Goal: Information Seeking & Learning: Check status

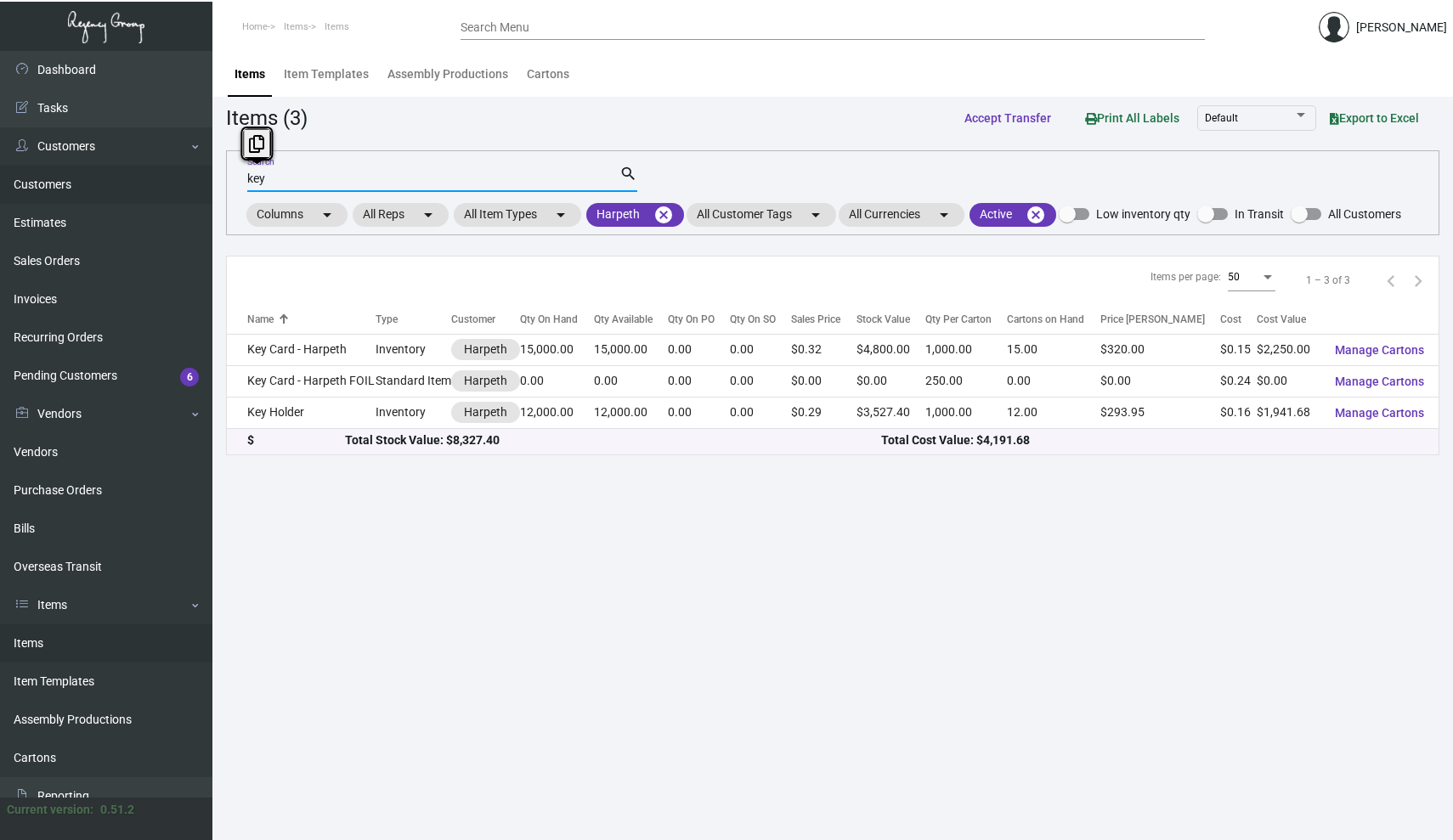
drag, startPoint x: 333, startPoint y: 178, endPoint x: 197, endPoint y: 169, distance: 136.3
click at [197, 169] on div "Dashboard Dashboard Tasks Customers Customers Estimates Sales Orders Invoices R…" at bounding box center [726, 445] width 1453 height 789
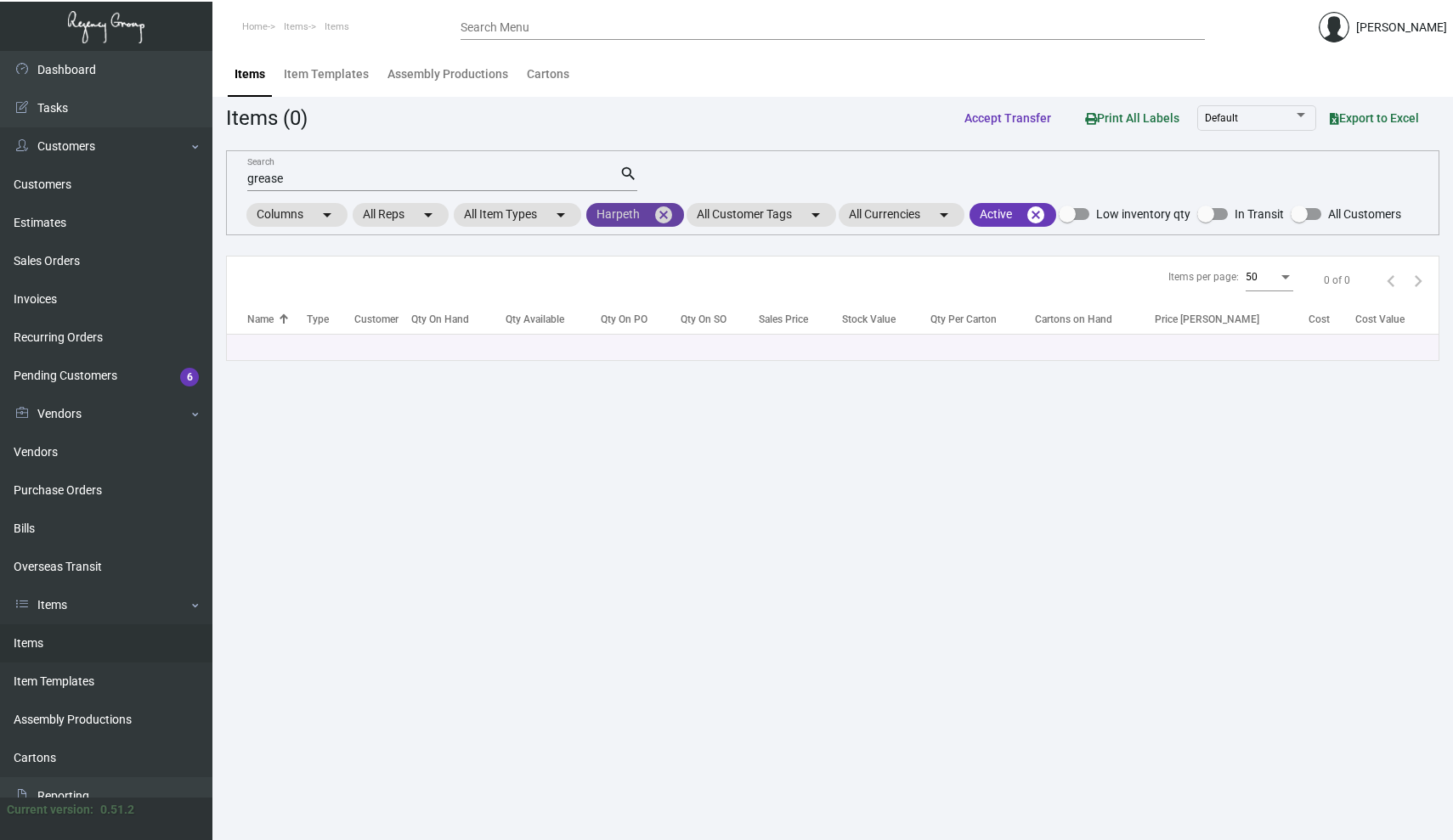
click at [671, 215] on mat-icon "cancel" at bounding box center [663, 215] width 20 height 20
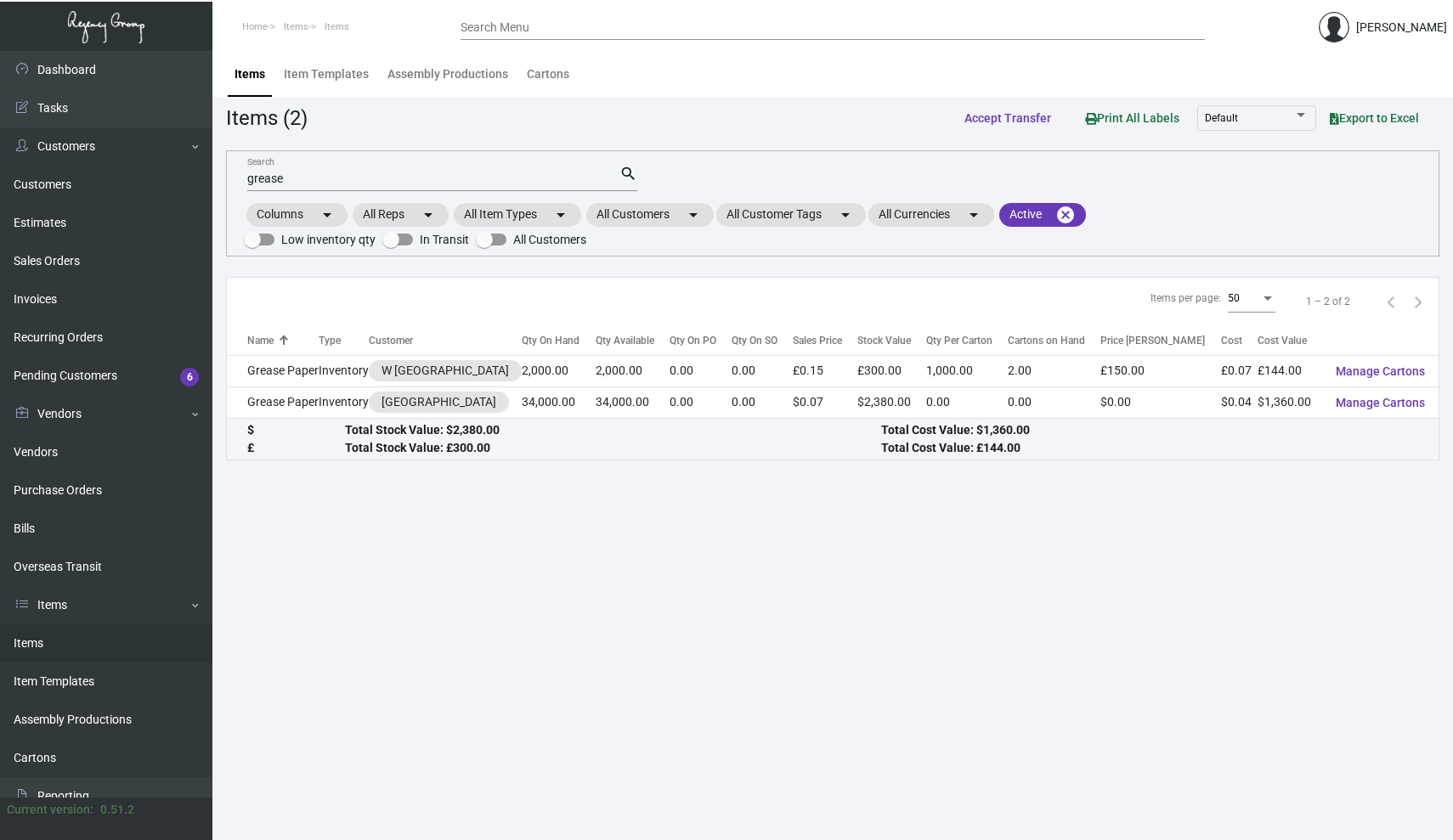
click at [328, 178] on input "grease" at bounding box center [433, 178] width 372 height 13
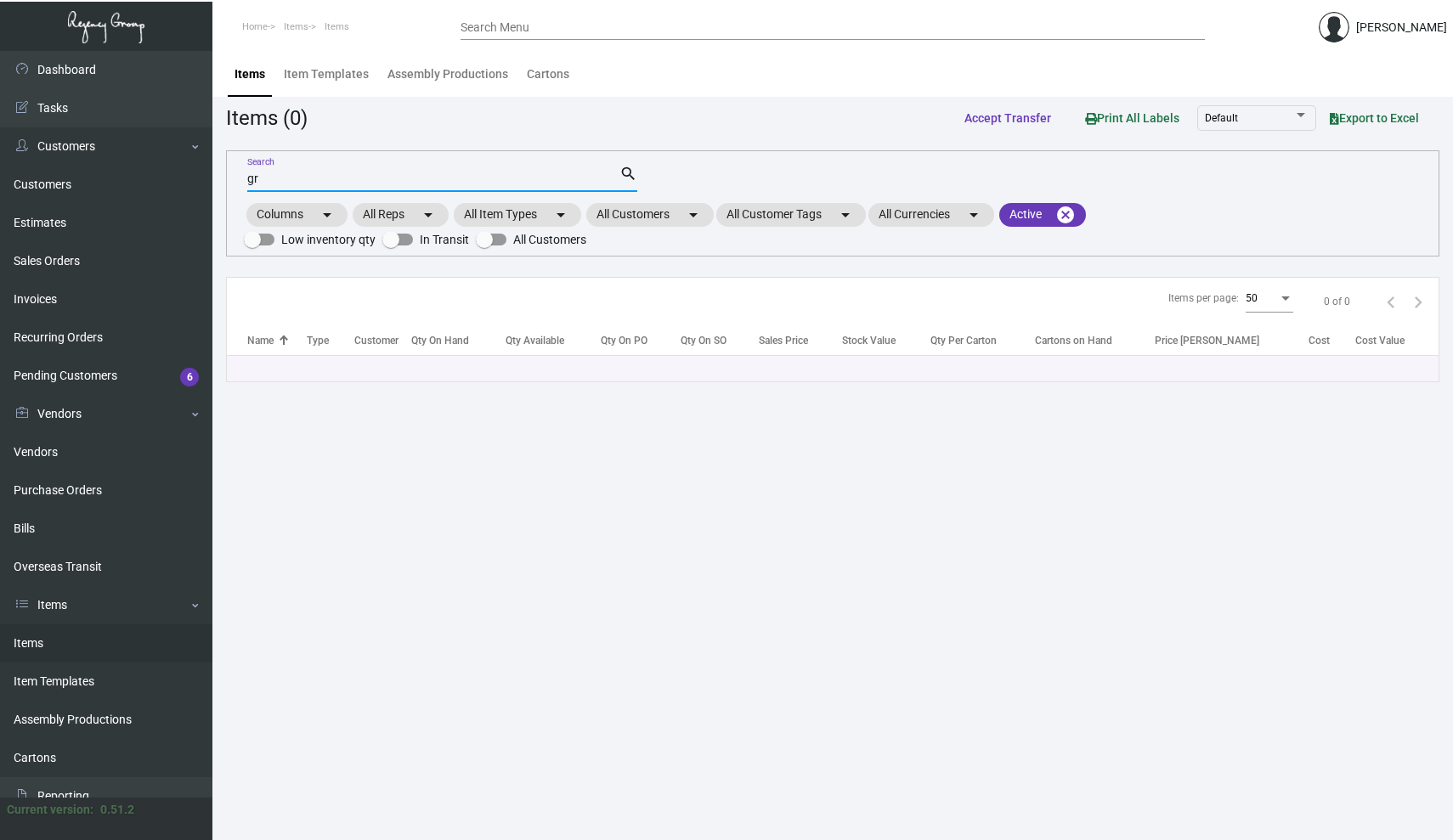
type input "g"
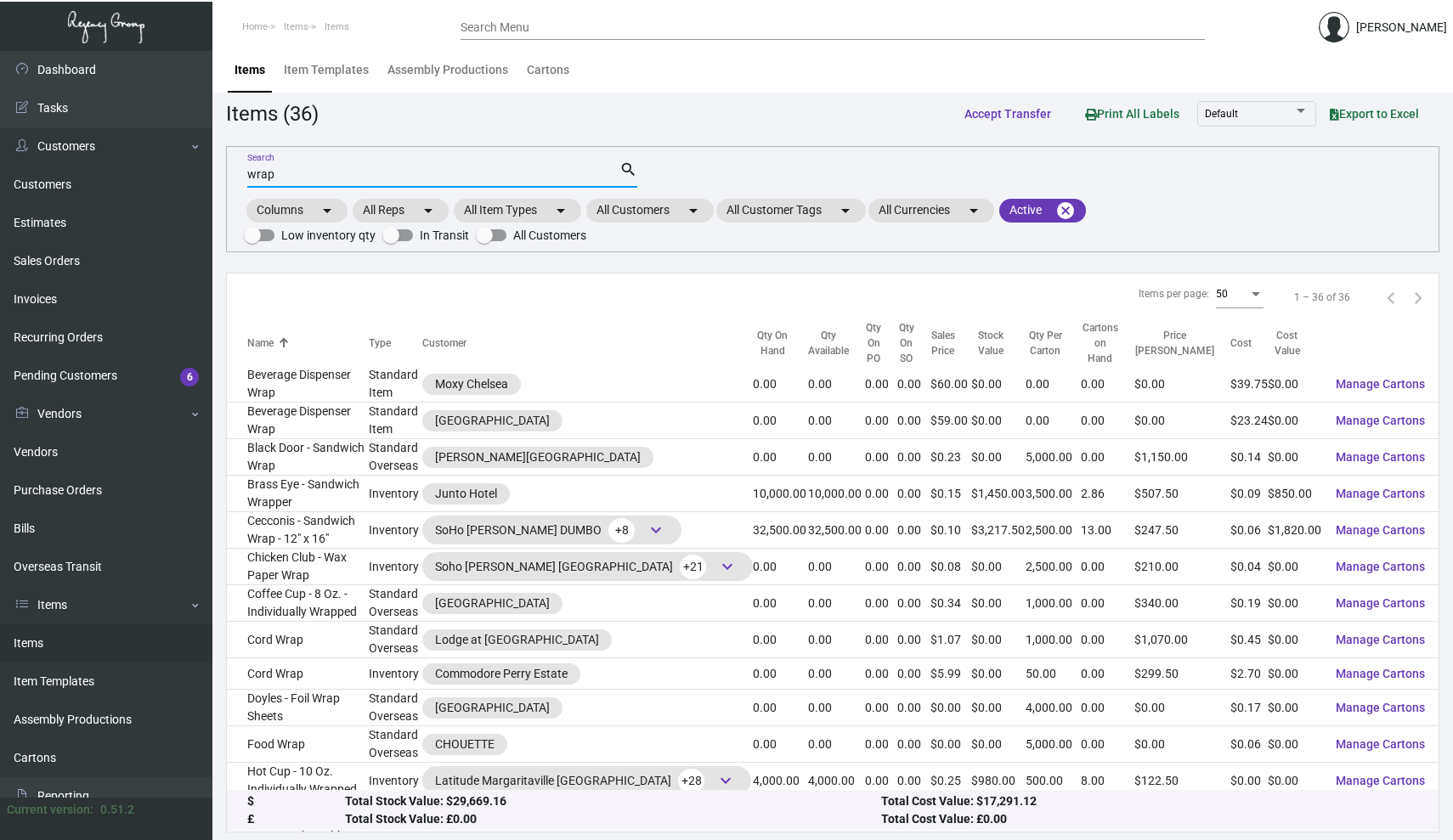
scroll to position [10, 0]
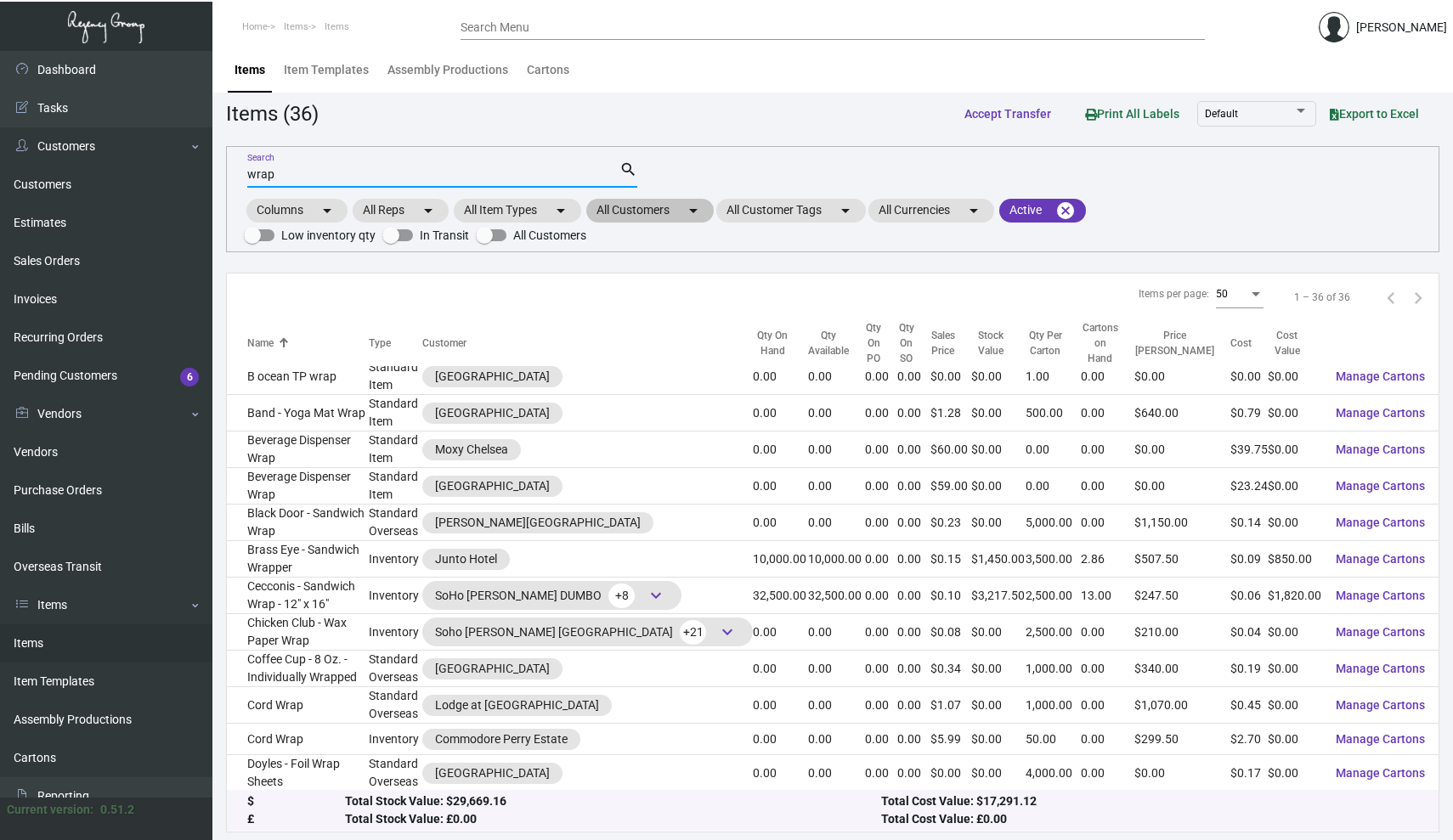
type input "wrap"
click at [680, 217] on mat-chip "All Customers arrow_drop_down" at bounding box center [650, 210] width 128 height 24
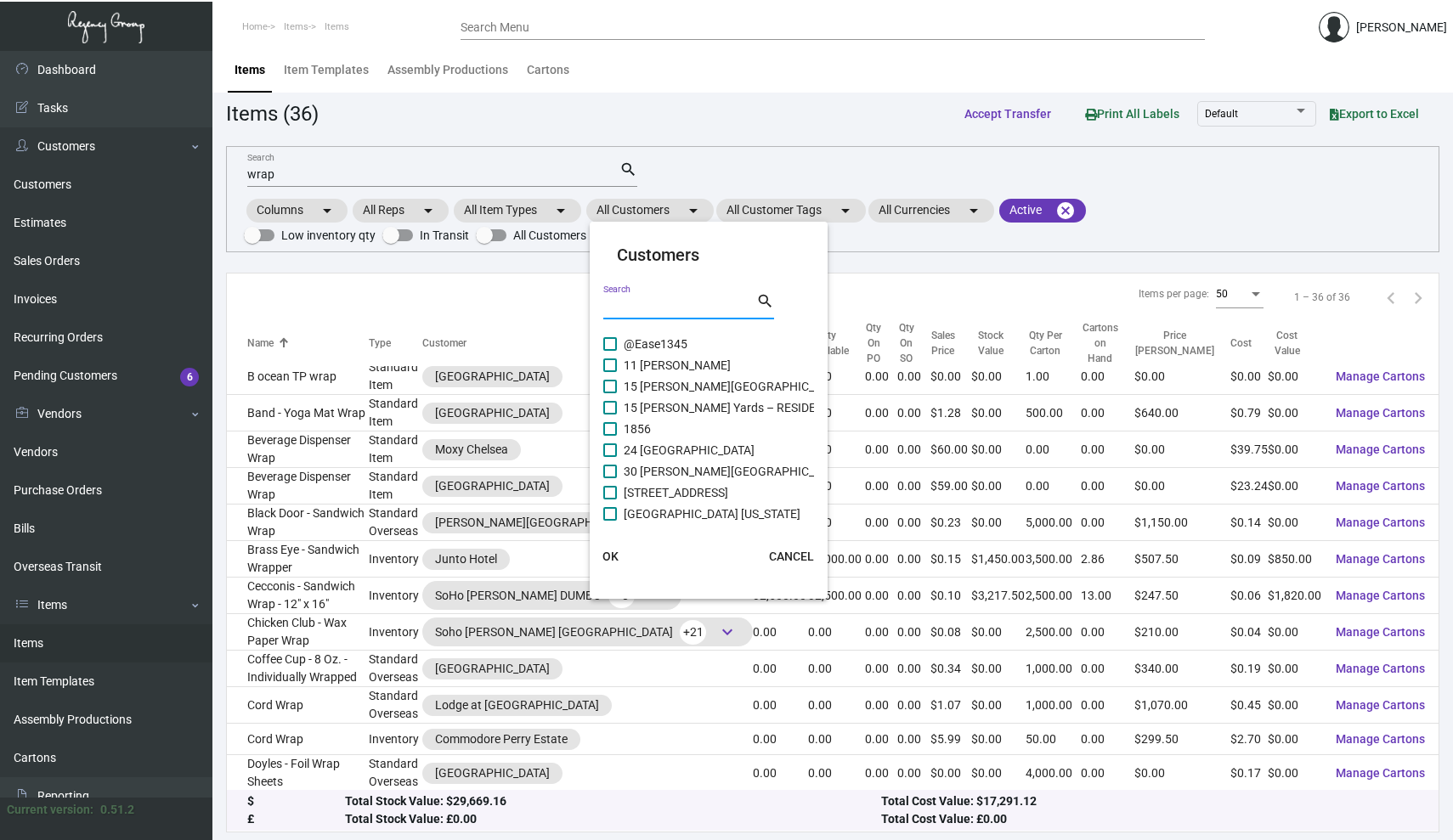
click at [666, 309] on input "Search" at bounding box center [679, 306] width 153 height 13
type input "soho"
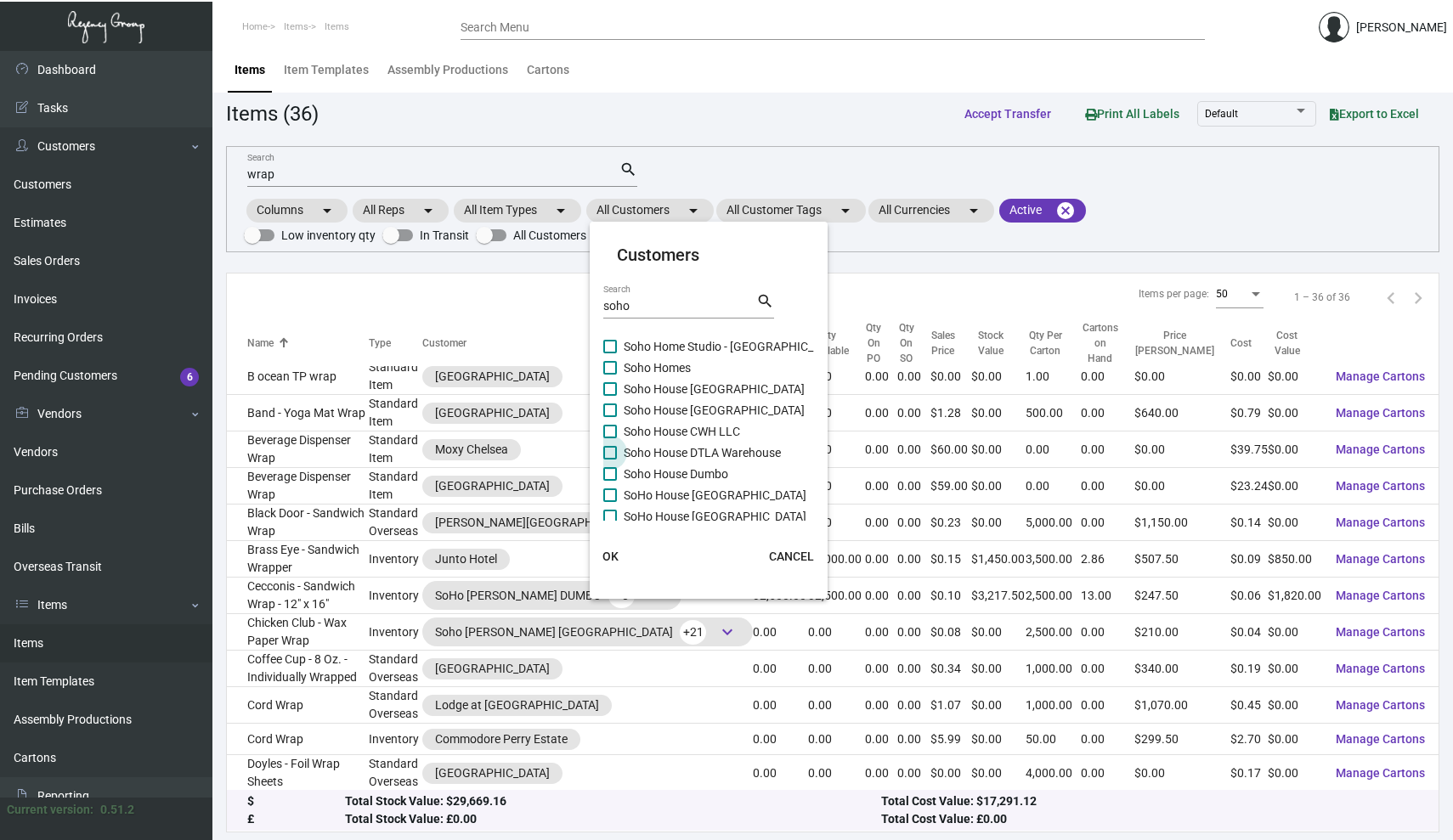
click at [610, 456] on span at bounding box center [609, 452] width 13 height 13
click at [610, 460] on input "Soho House DTLA Warehouse" at bounding box center [609, 460] width 1 height 1
checkbox input "true"
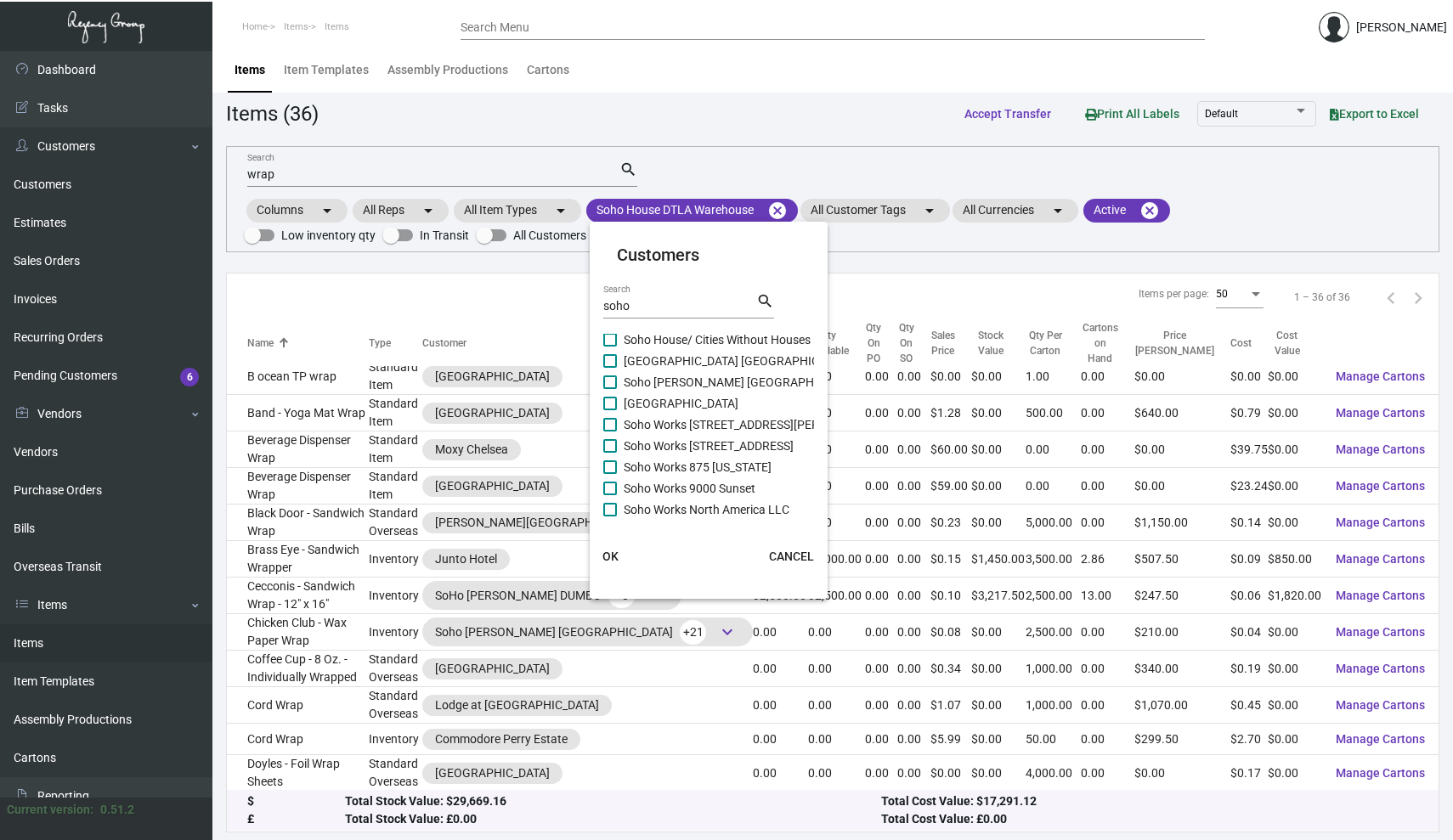
scroll to position [662, 0]
click at [613, 556] on span "OK" at bounding box center [610, 556] width 16 height 13
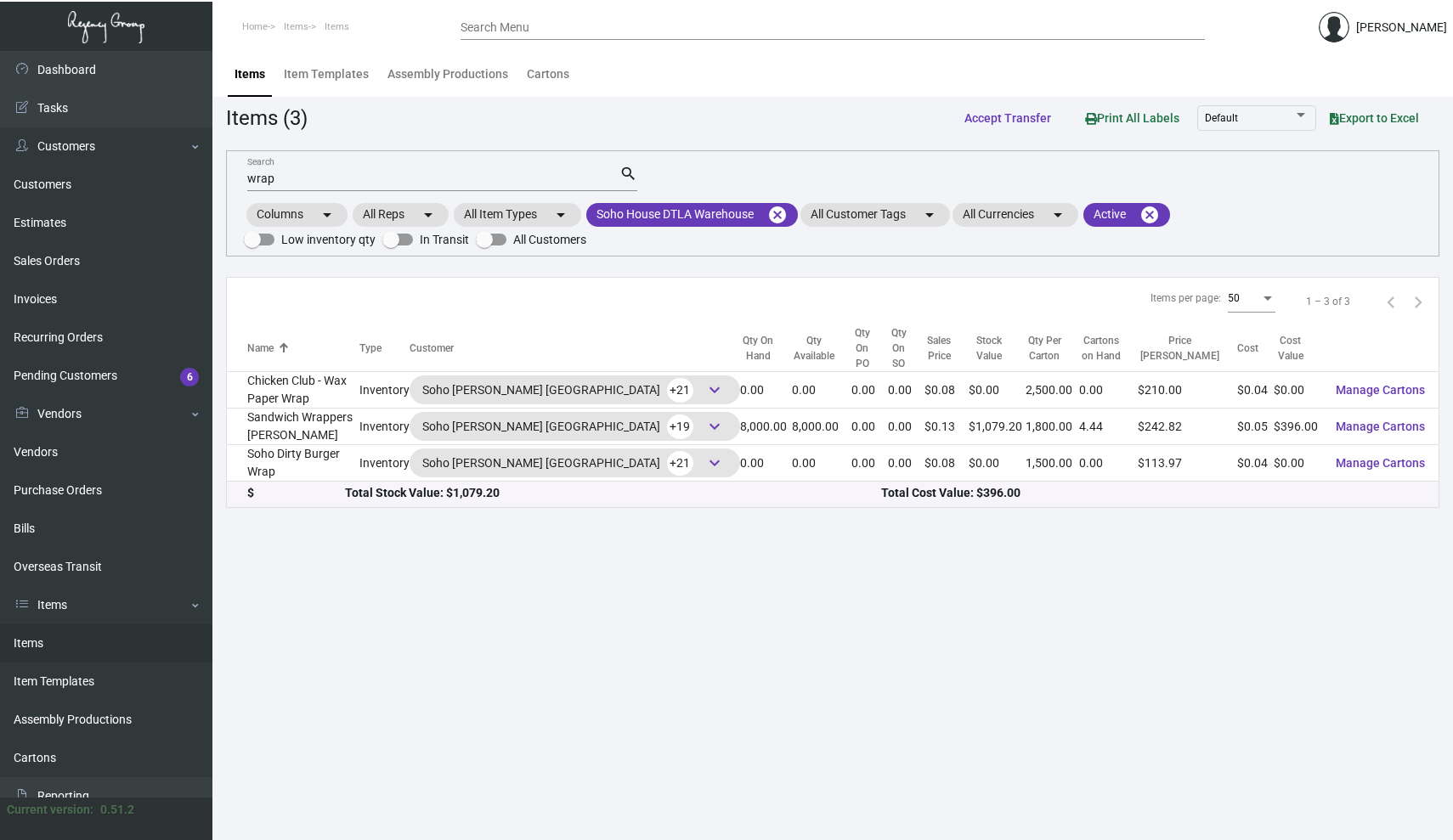
scroll to position [0, 0]
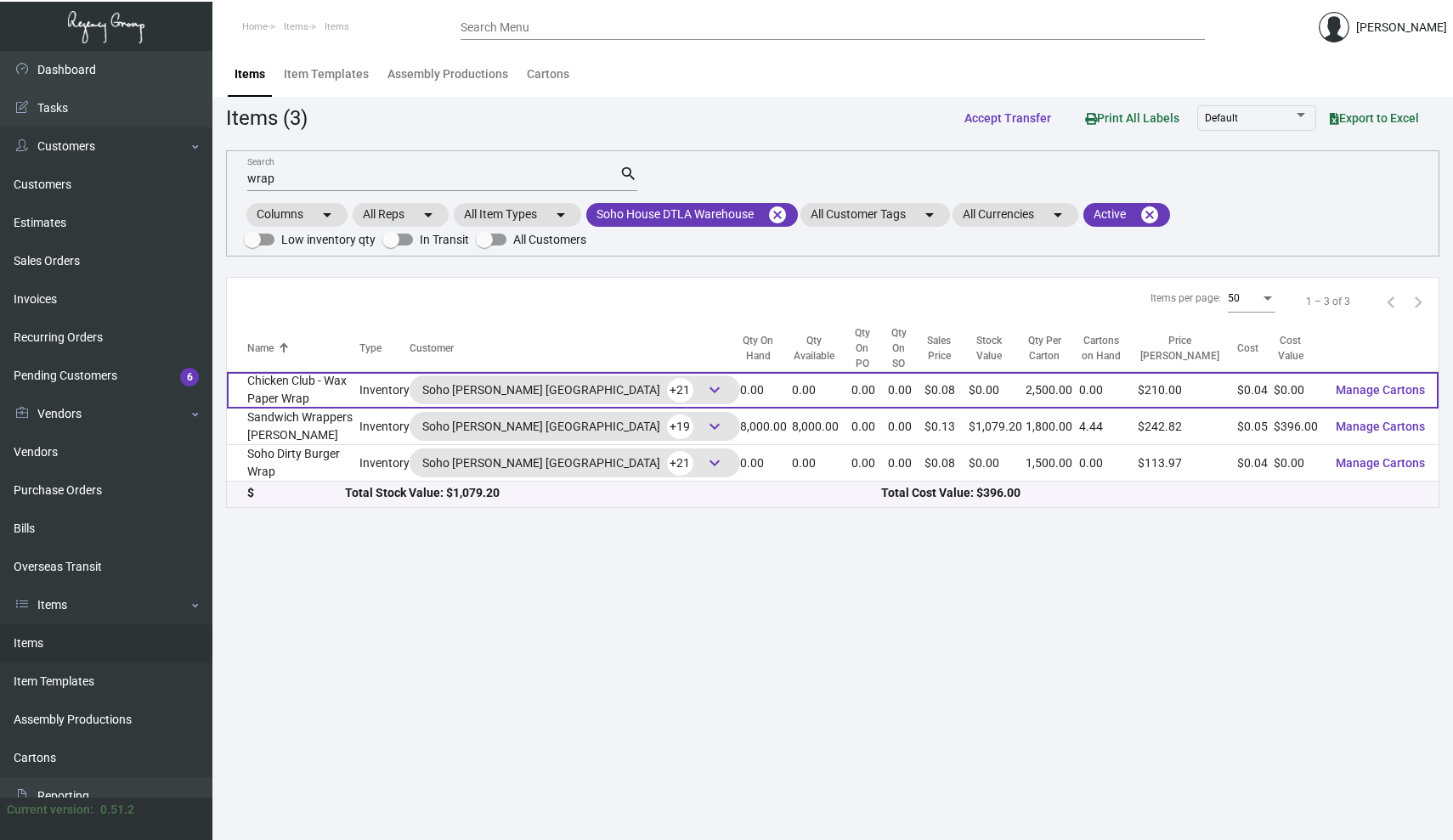
click at [306, 372] on td "Chicken Club - Wax Paper Wrap" at bounding box center [292, 390] width 132 height 36
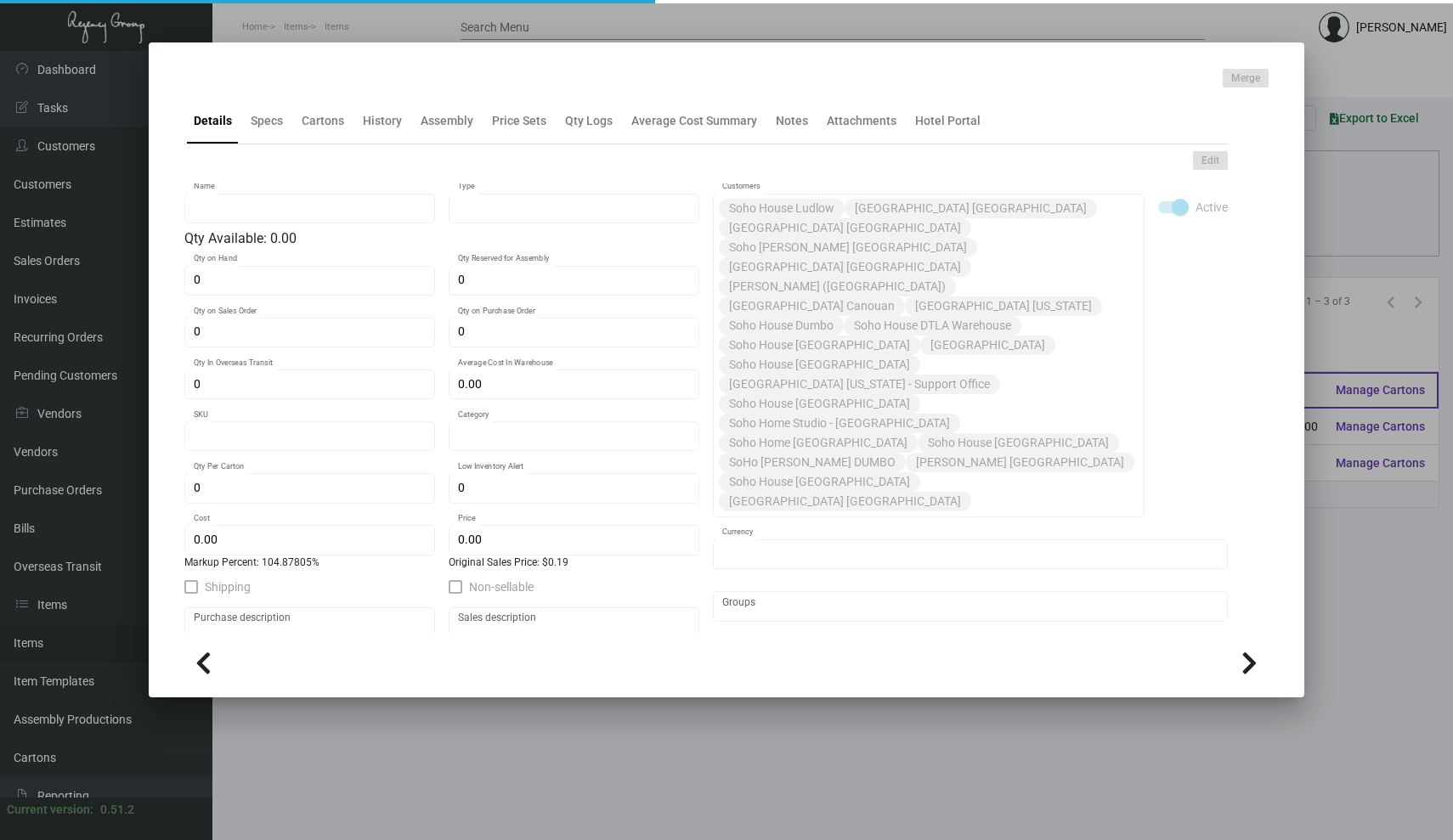
type input "Chicken Club - Wax Paper Wrap"
type input "Inventory"
type input "110,000"
type input "$ 0.55188"
type input "SH-245-983"
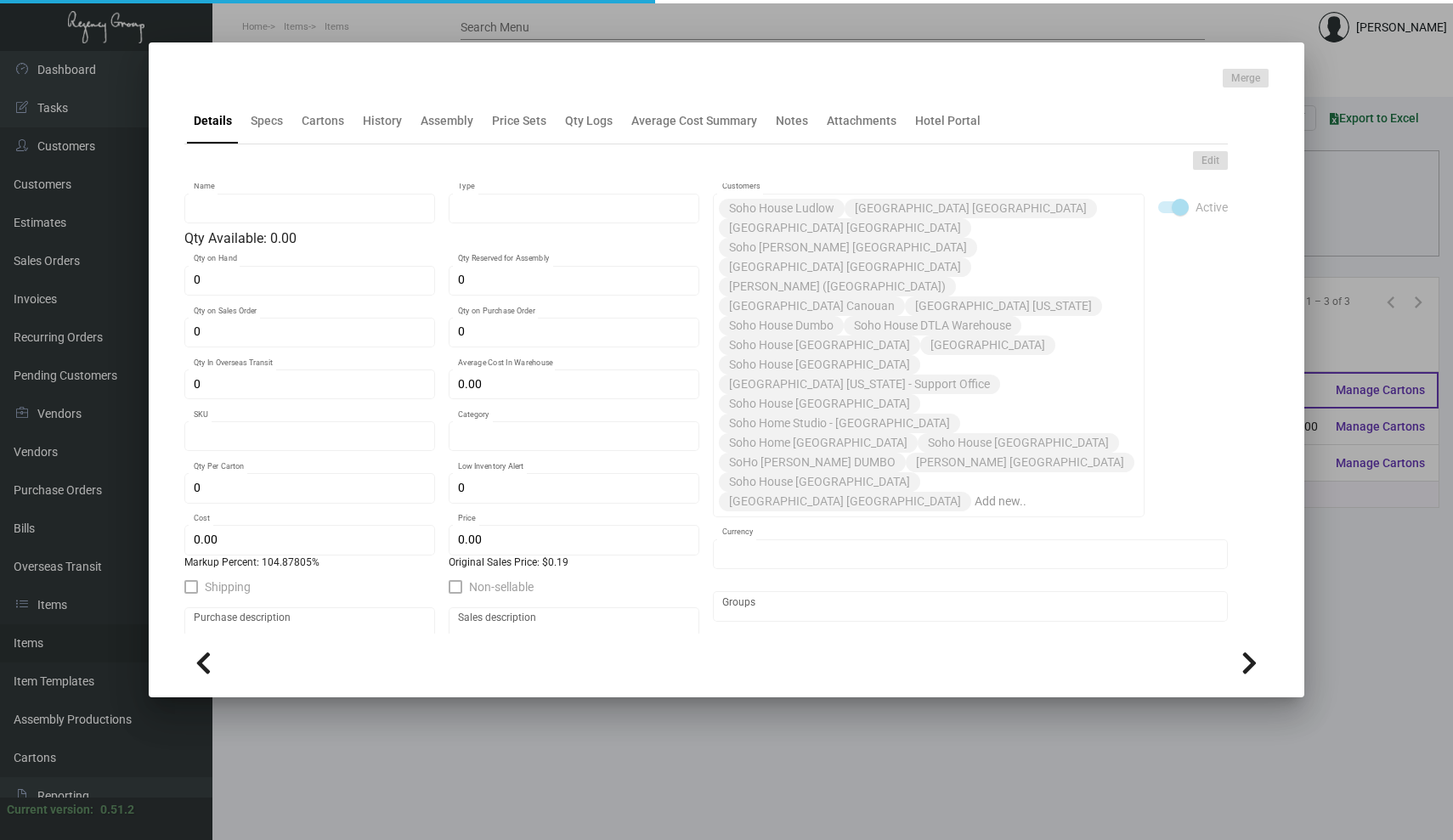
type input "Standard"
type input "2,500"
type input "10,000"
type input "$ 0.041"
type input "$ 0.084"
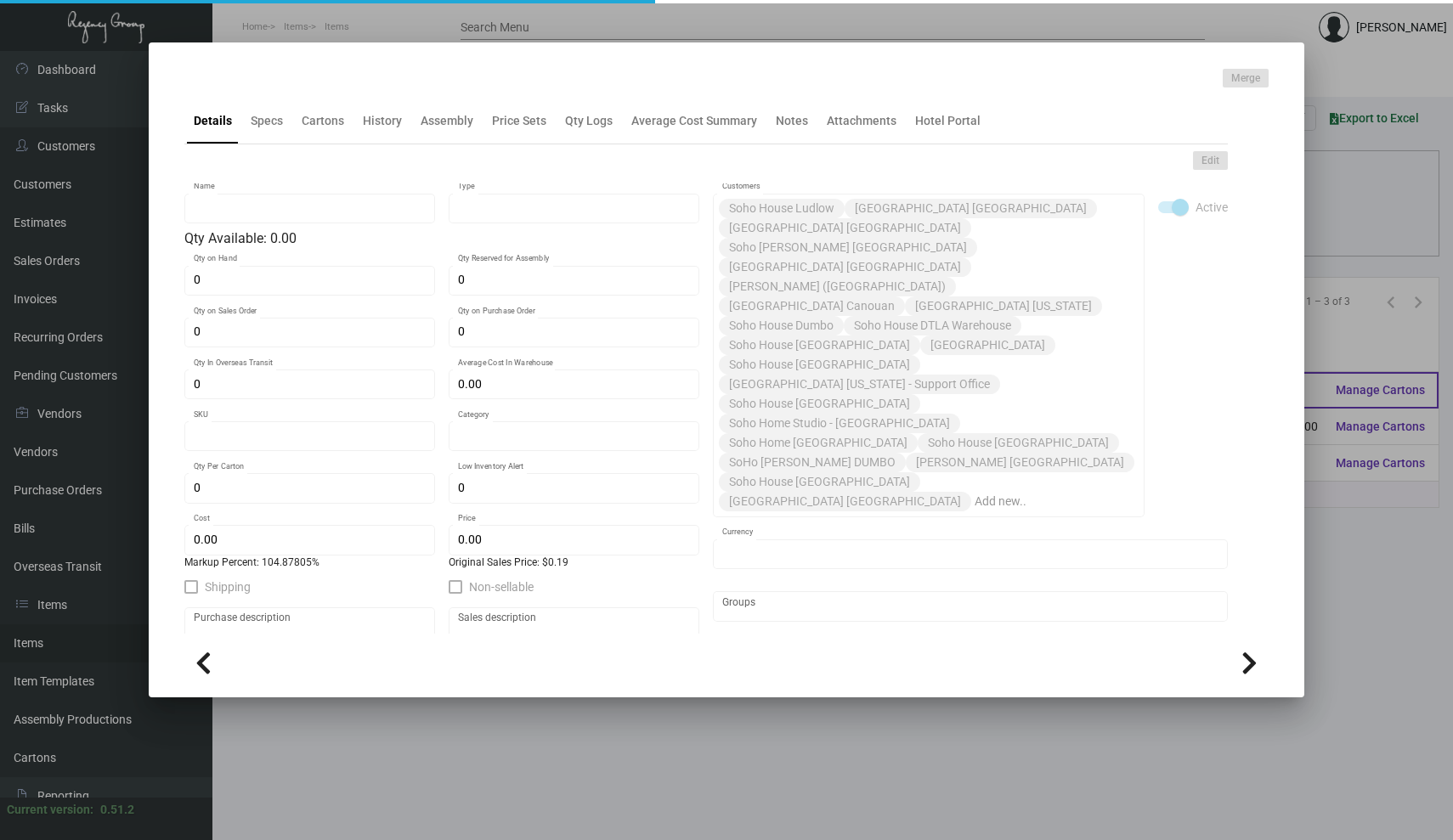
checkbox input "true"
type input "United States Dollar $"
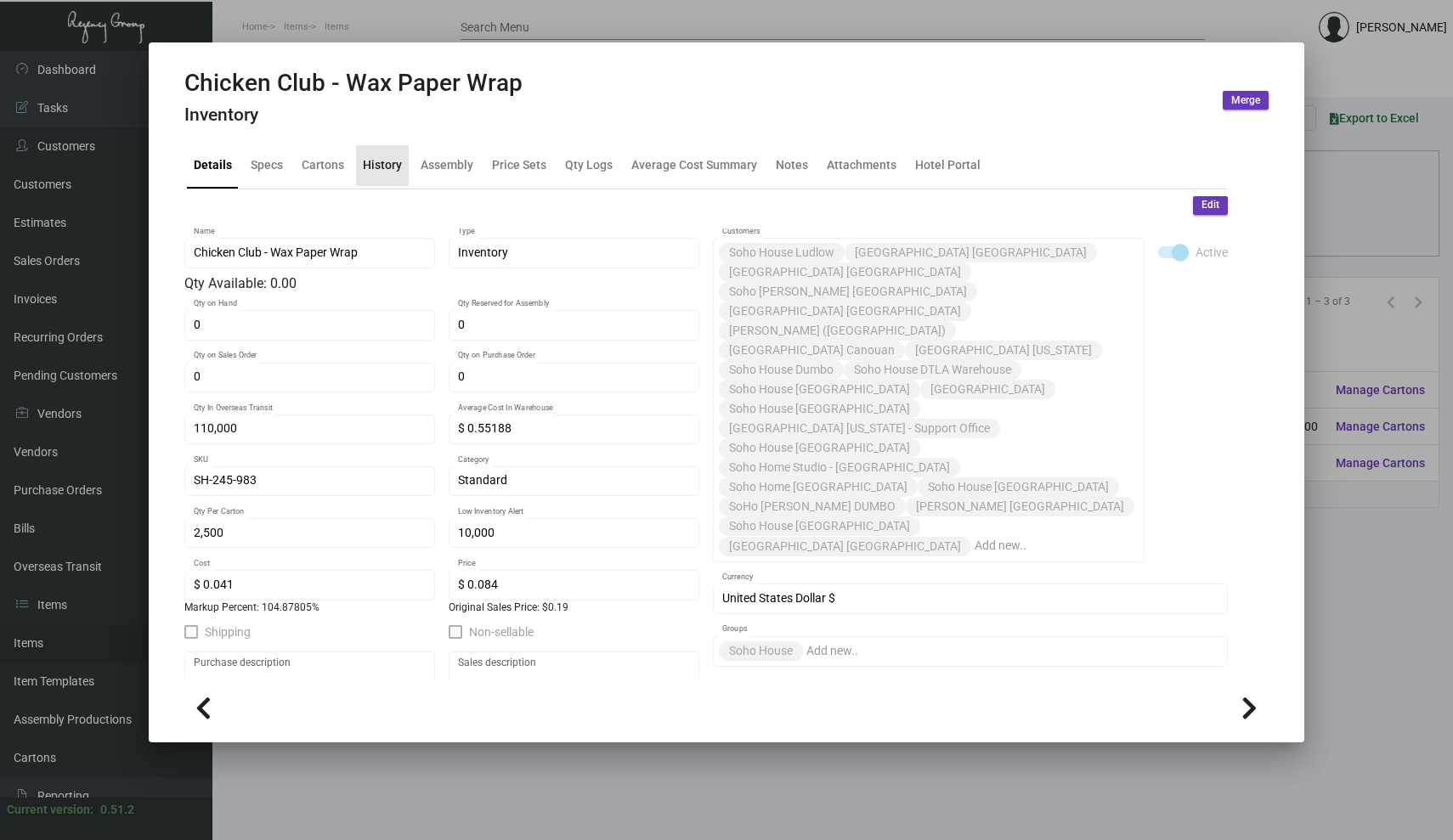
click at [378, 165] on div "History" at bounding box center [383, 165] width 39 height 18
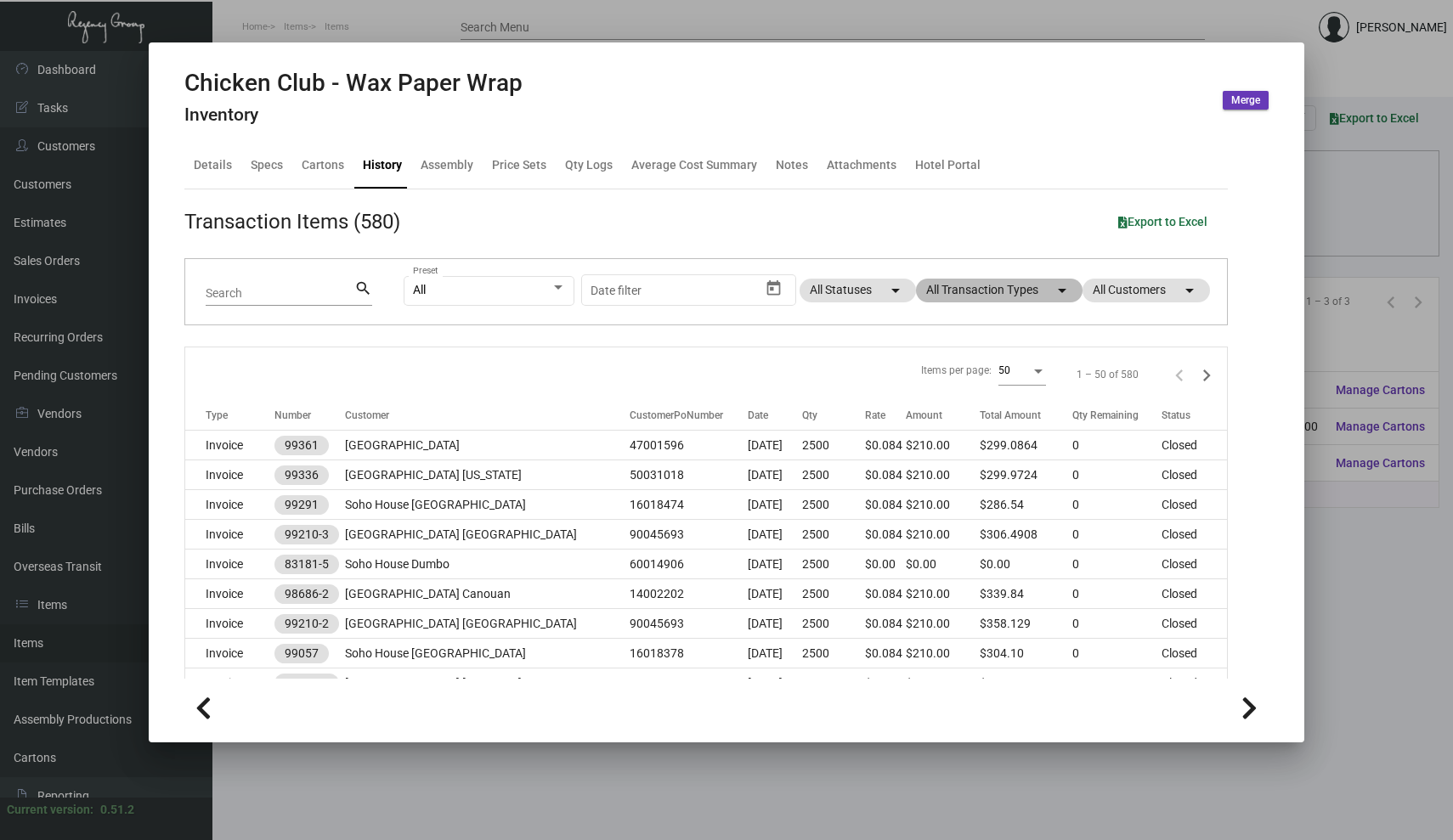
click at [1020, 291] on mat-chip "All Transaction Types arrow_drop_down" at bounding box center [999, 290] width 167 height 24
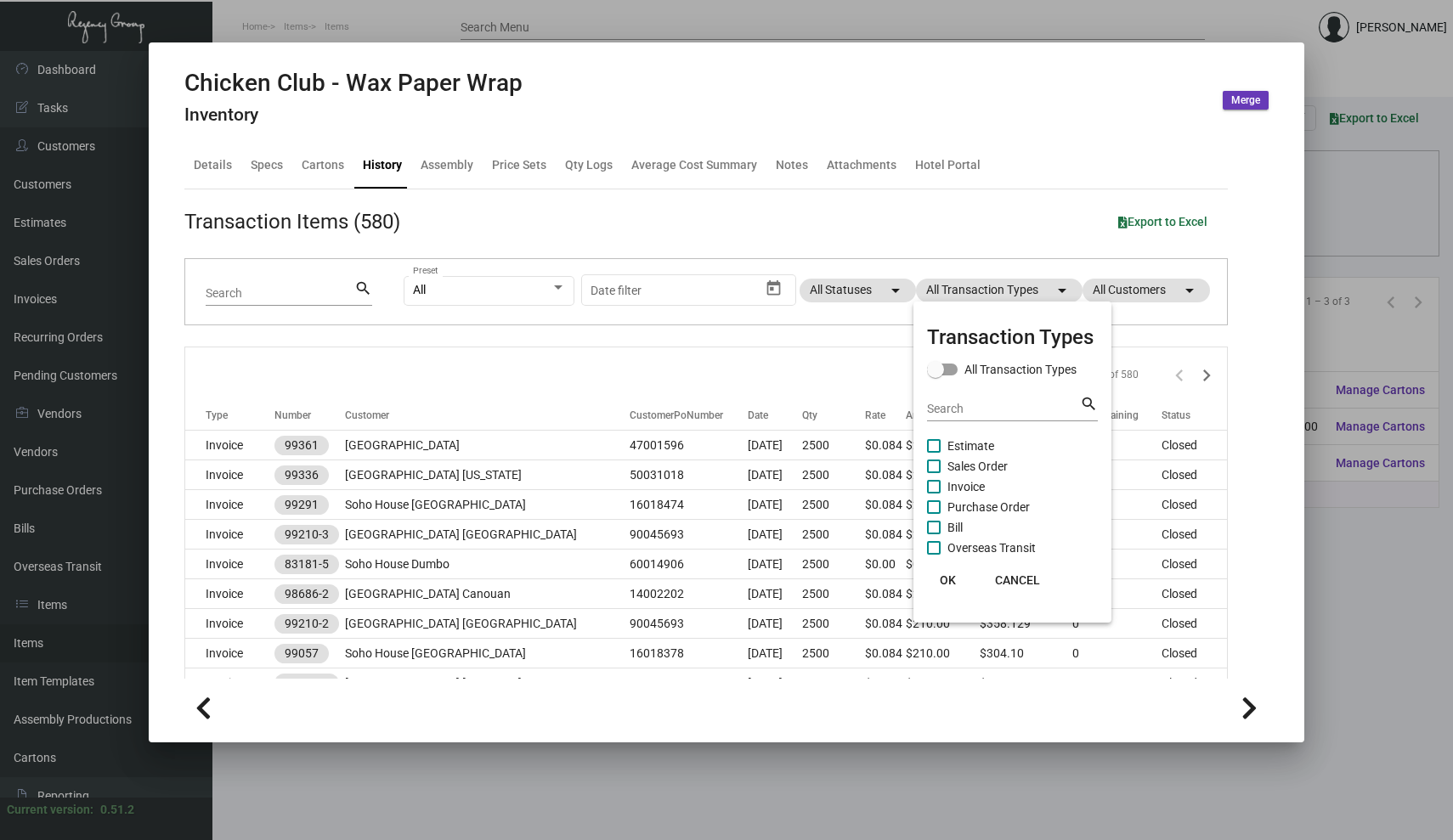
click at [933, 506] on span at bounding box center [933, 507] width 13 height 13
click at [933, 514] on input "Purchase Order" at bounding box center [933, 514] width 1 height 1
checkbox input "true"
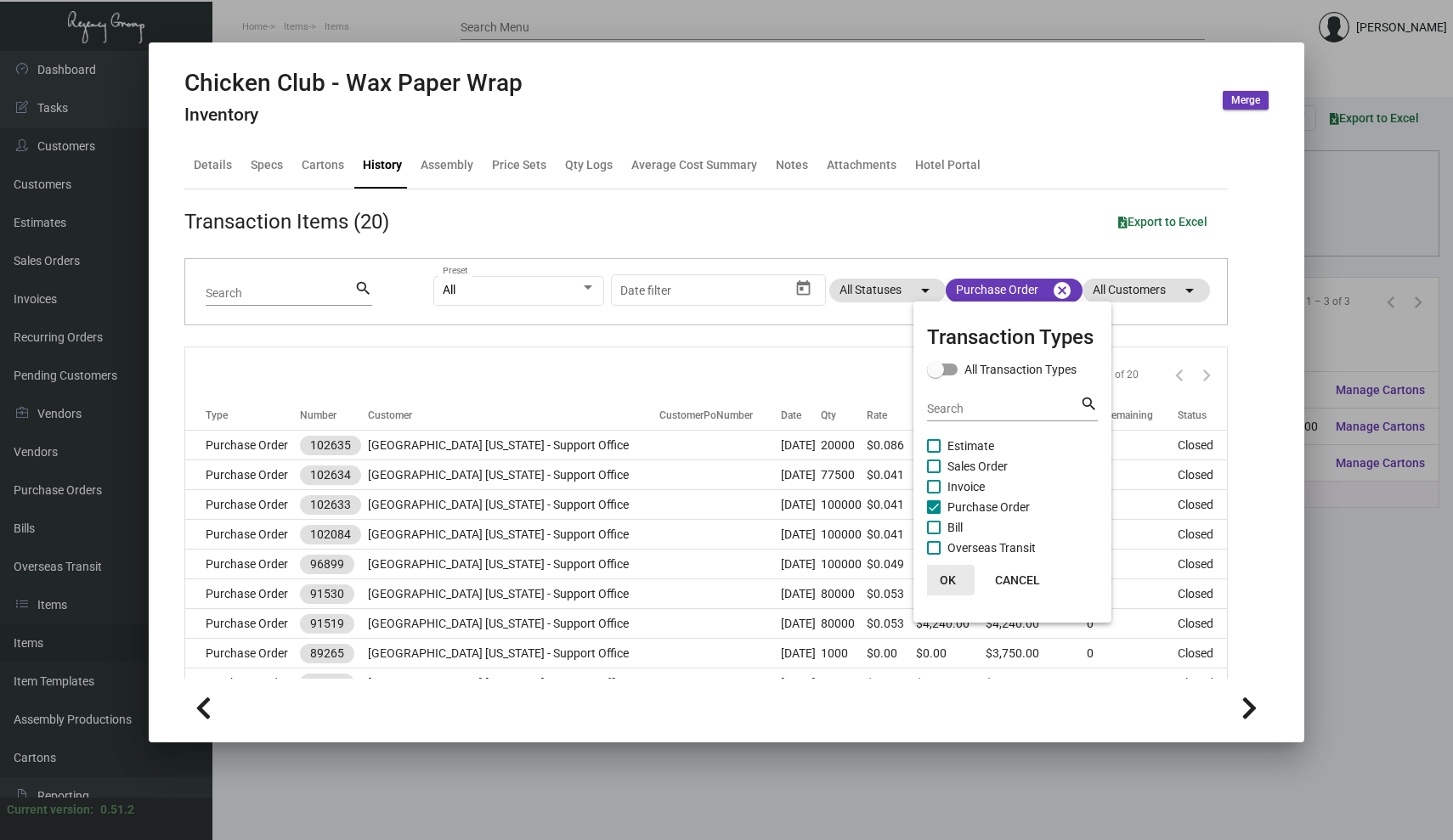
click at [942, 582] on span "OK" at bounding box center [948, 580] width 16 height 13
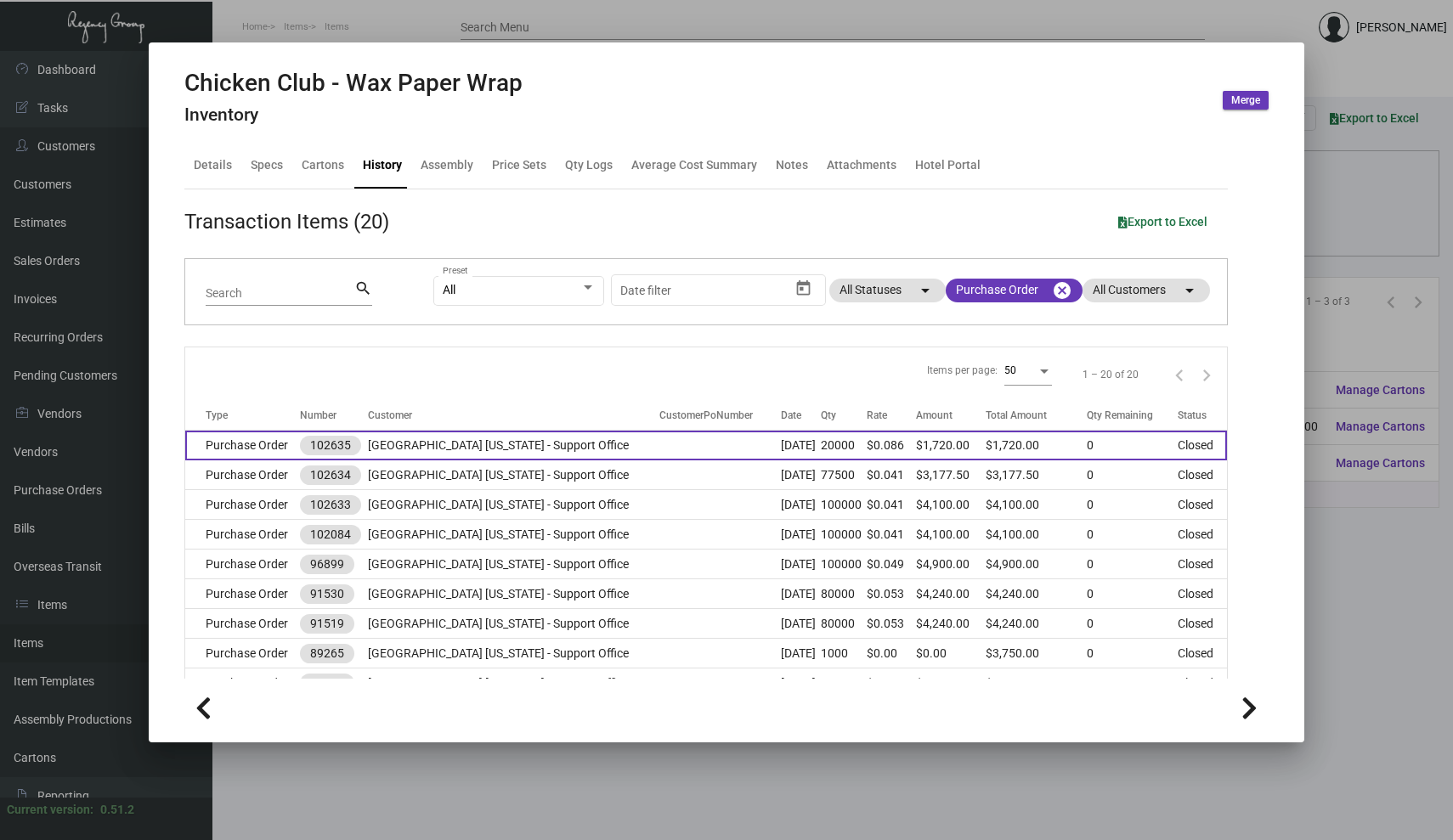
click at [253, 444] on td "Purchase Order" at bounding box center [242, 445] width 115 height 29
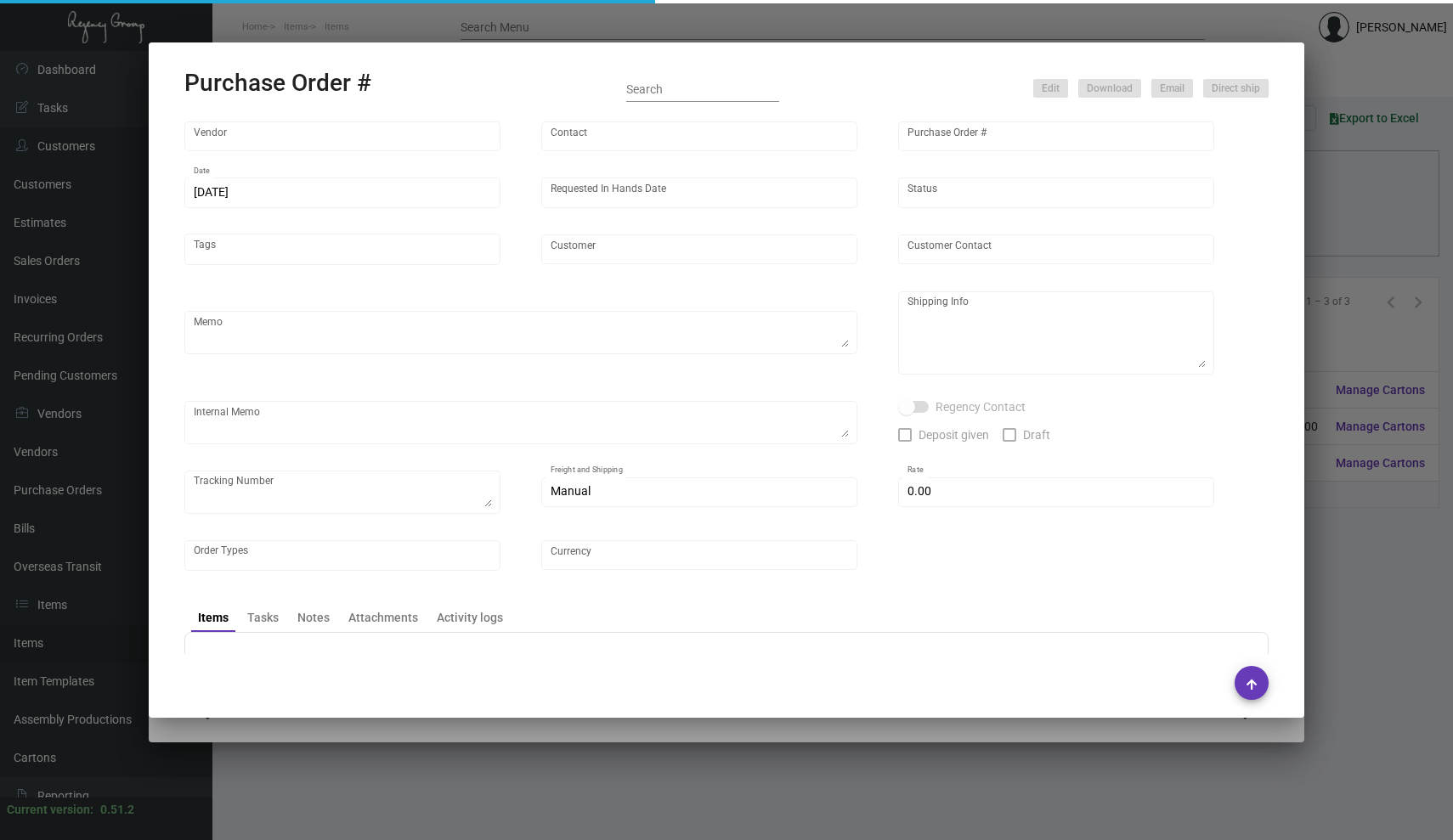
type input "L and L Promos"
type input "[PERSON_NAME]"
type input "102635"
type input "[DATE]"
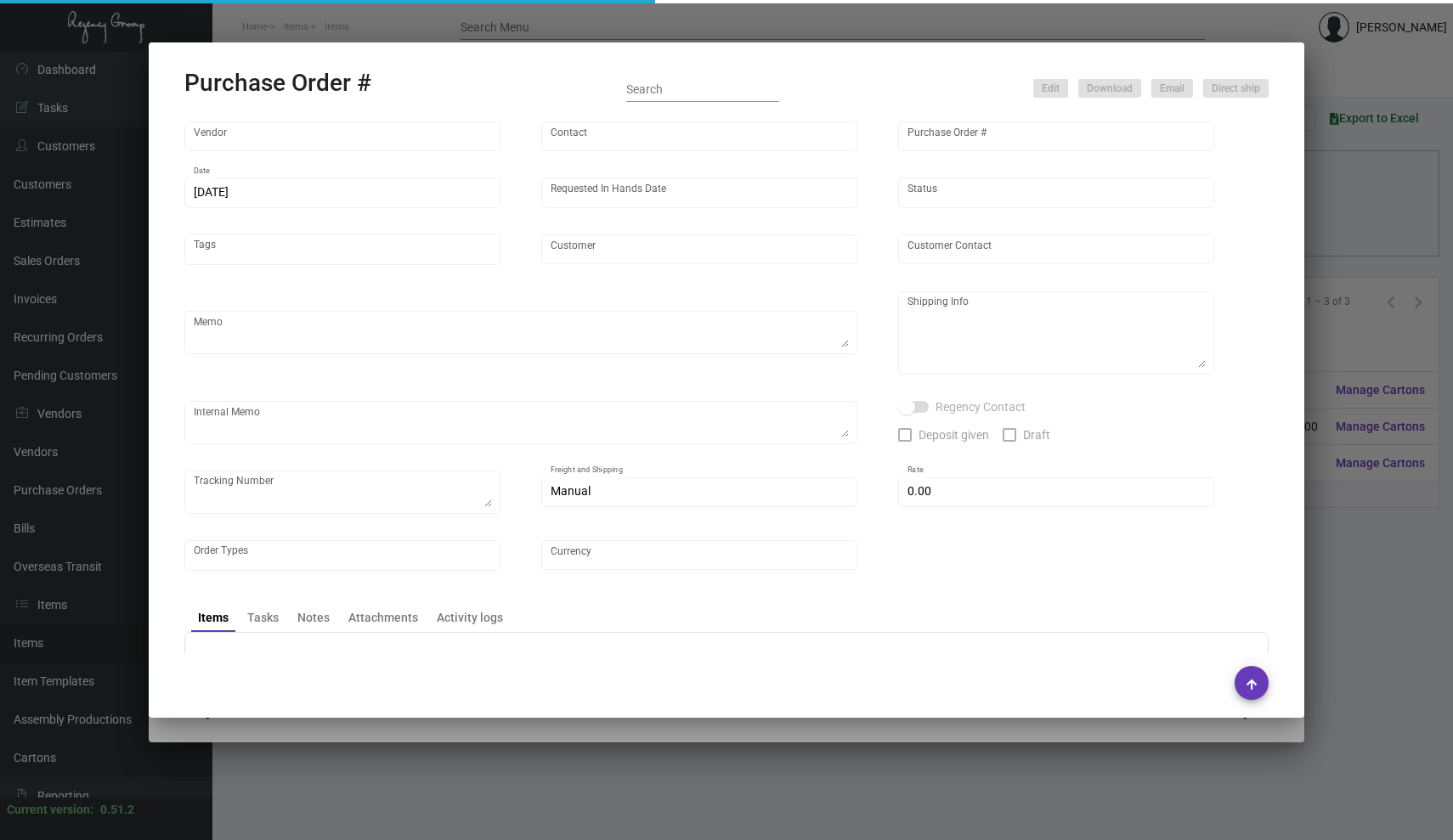
type input "[GEOGRAPHIC_DATA] [US_STATE] - Support Office"
type textarea "Ship via AIR."
type textarea "Regency Group NJ - [PERSON_NAME] [STREET_ADDRESS]"
type textarea "Air tracking via UPS: 1Z000RE70499057993, 1Z75479F0405606995. 8 boxes total(250…"
checkbox input "true"
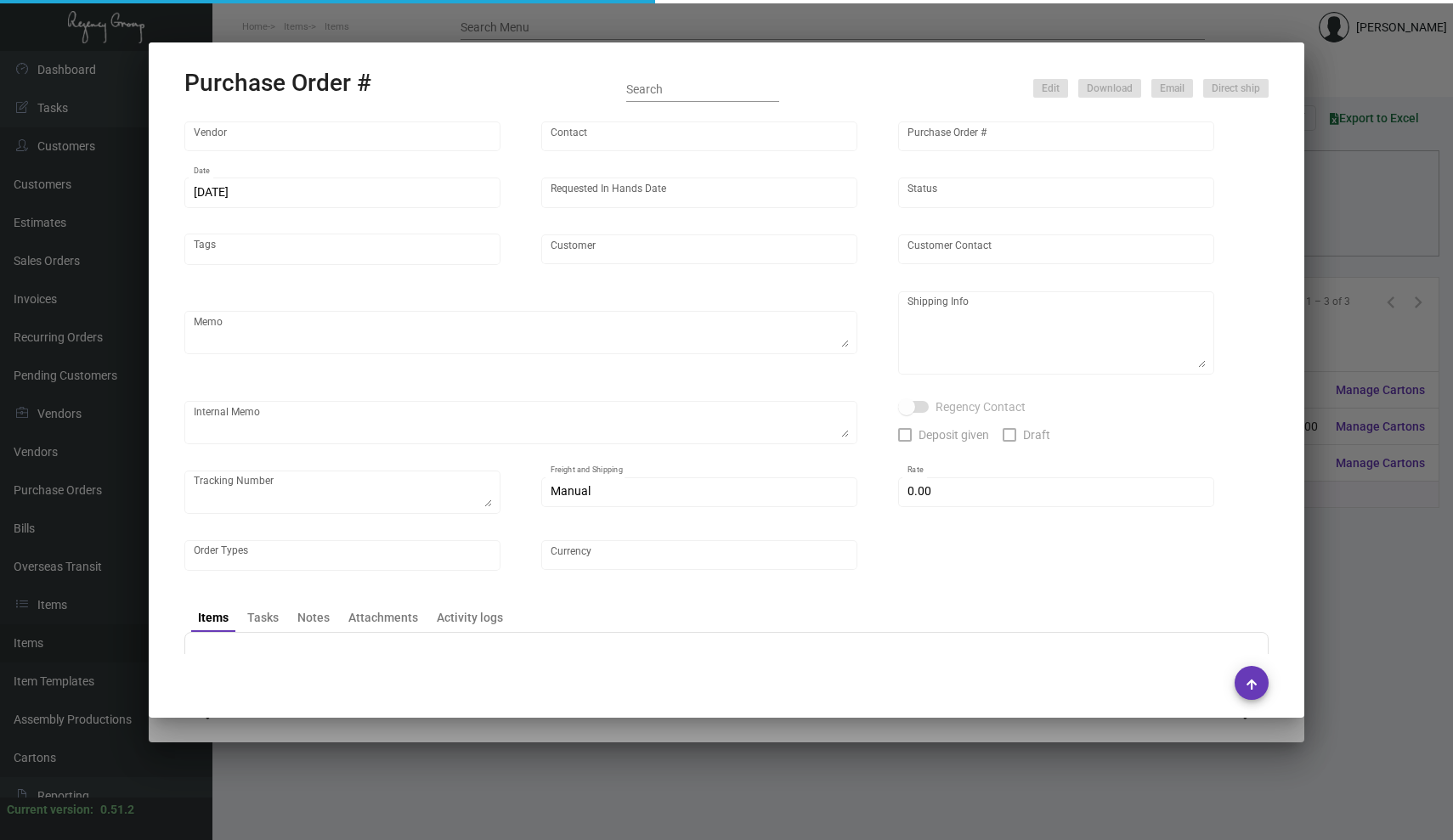
type input "$ 0.00"
type input "United States Dollar $"
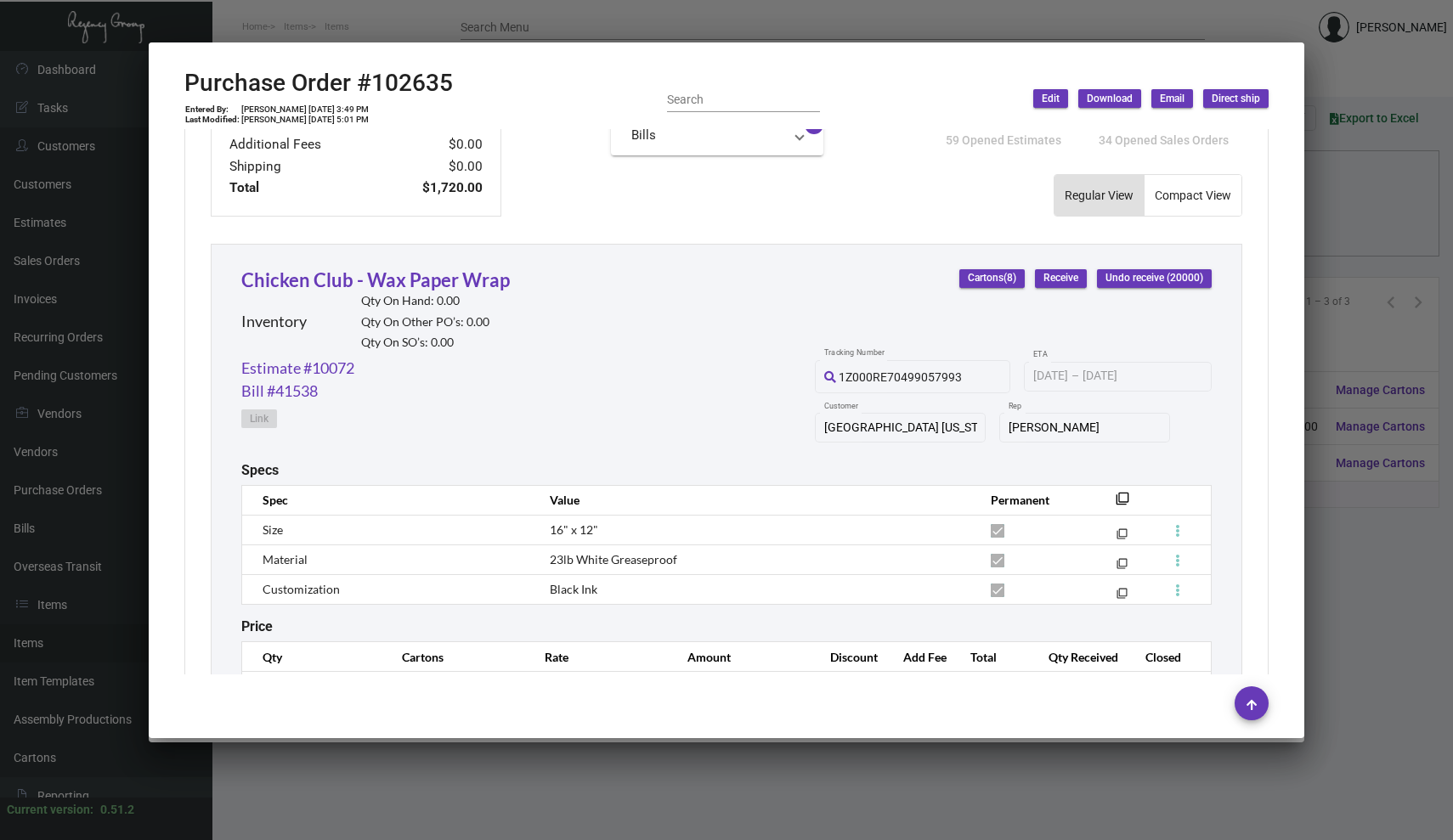
scroll to position [699, 0]
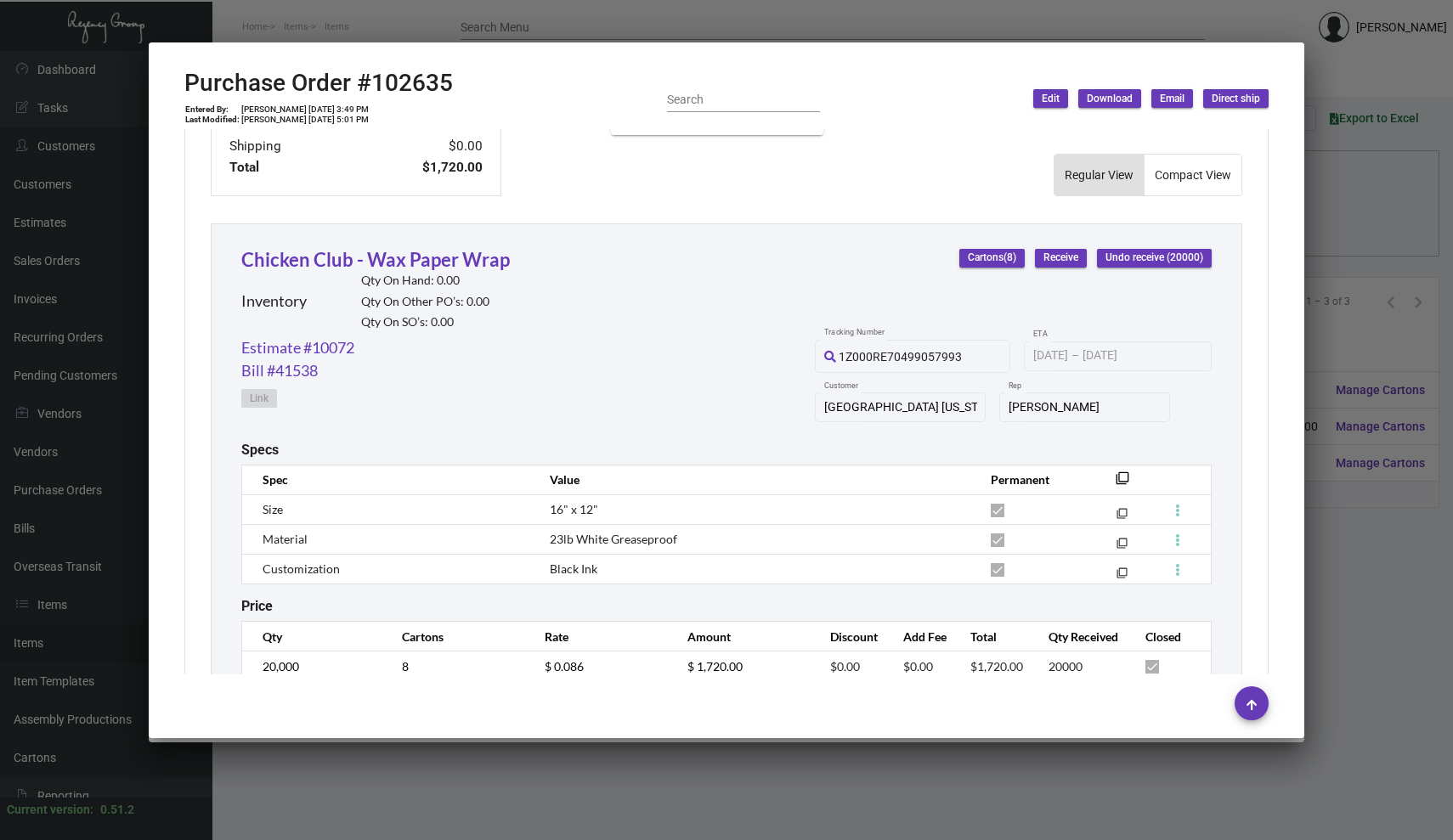
click at [417, 775] on div at bounding box center [726, 420] width 1453 height 840
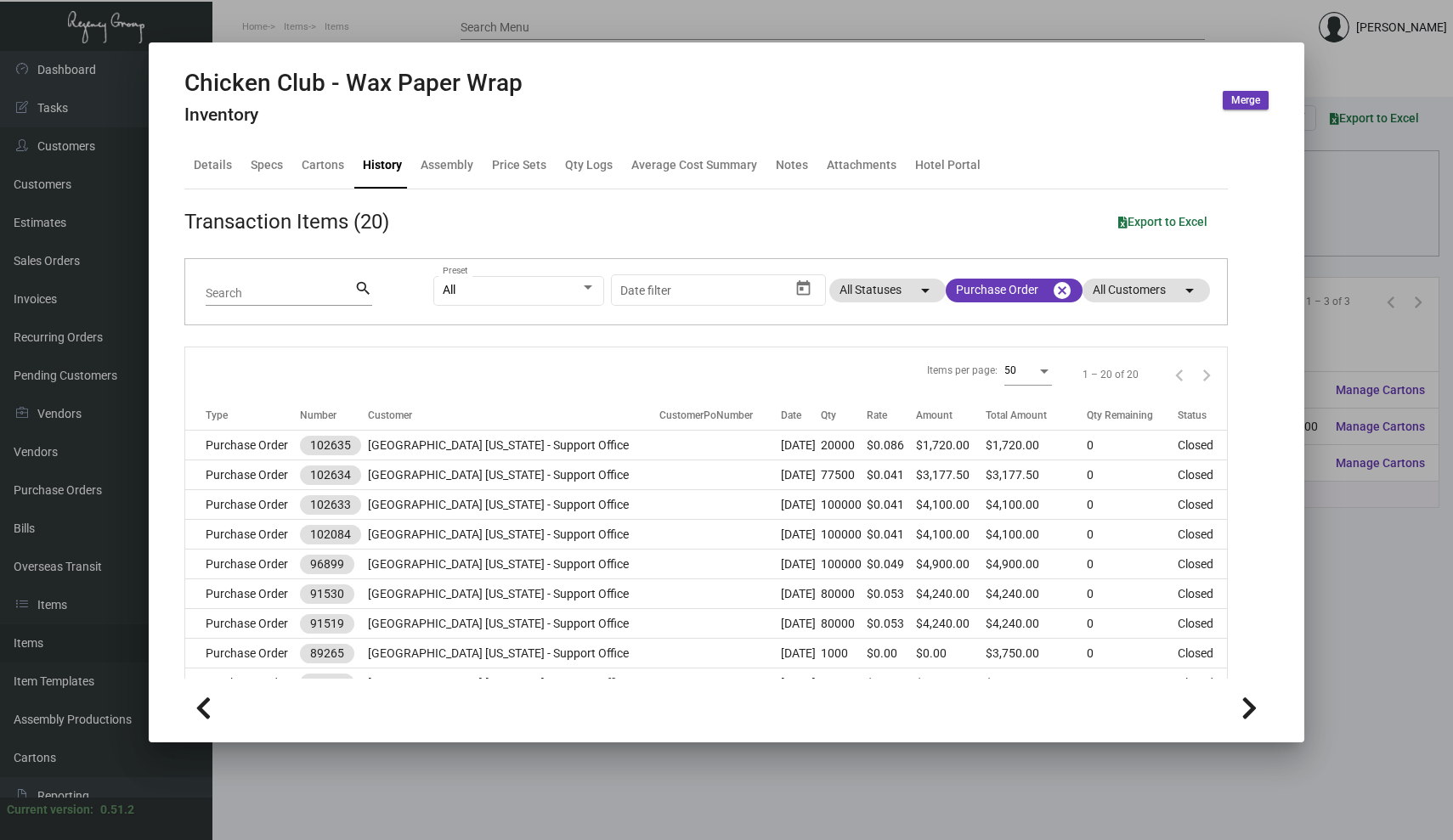
click at [1340, 76] on div at bounding box center [726, 420] width 1453 height 840
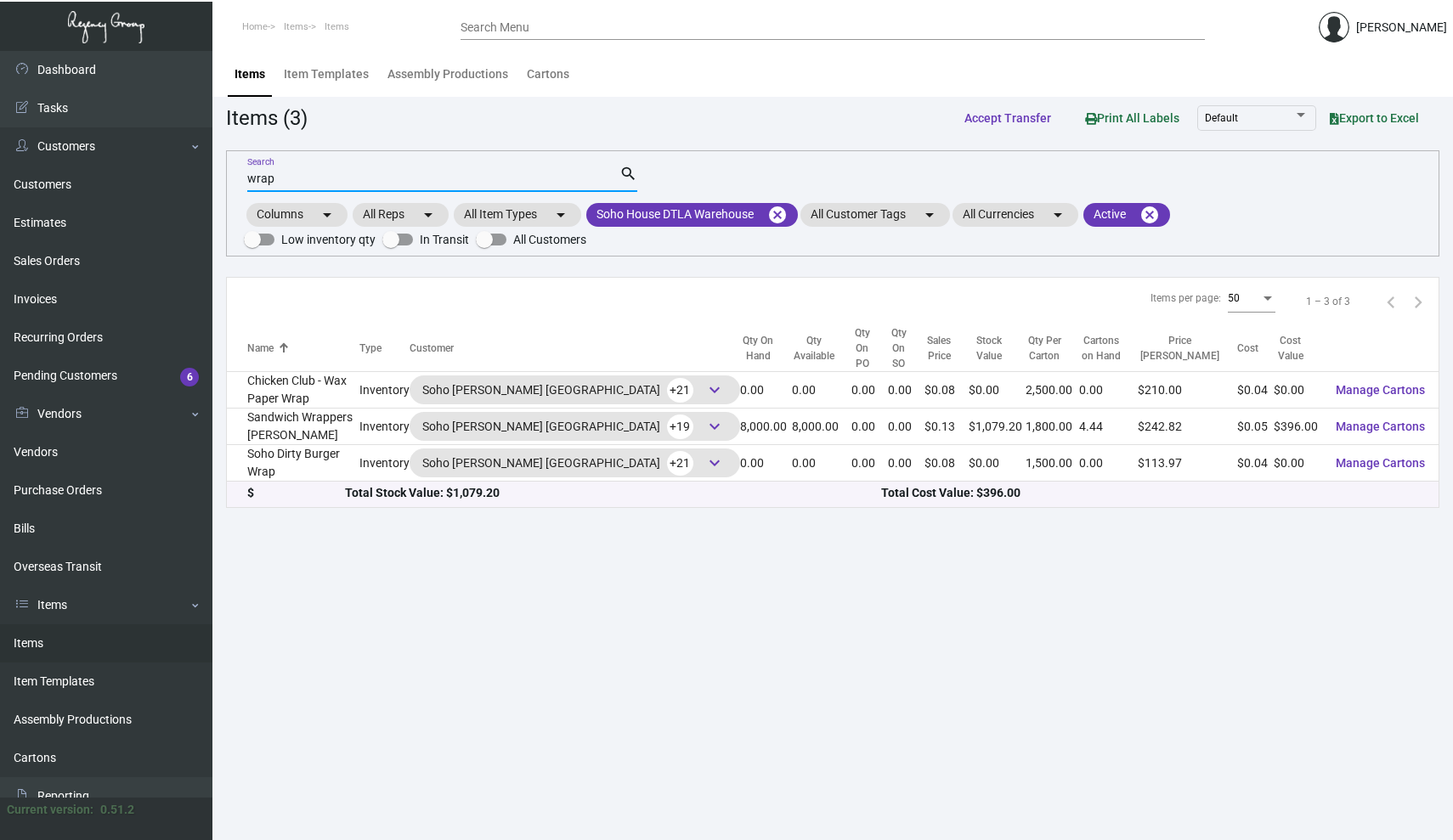
click at [269, 181] on input "wrap" at bounding box center [433, 178] width 372 height 13
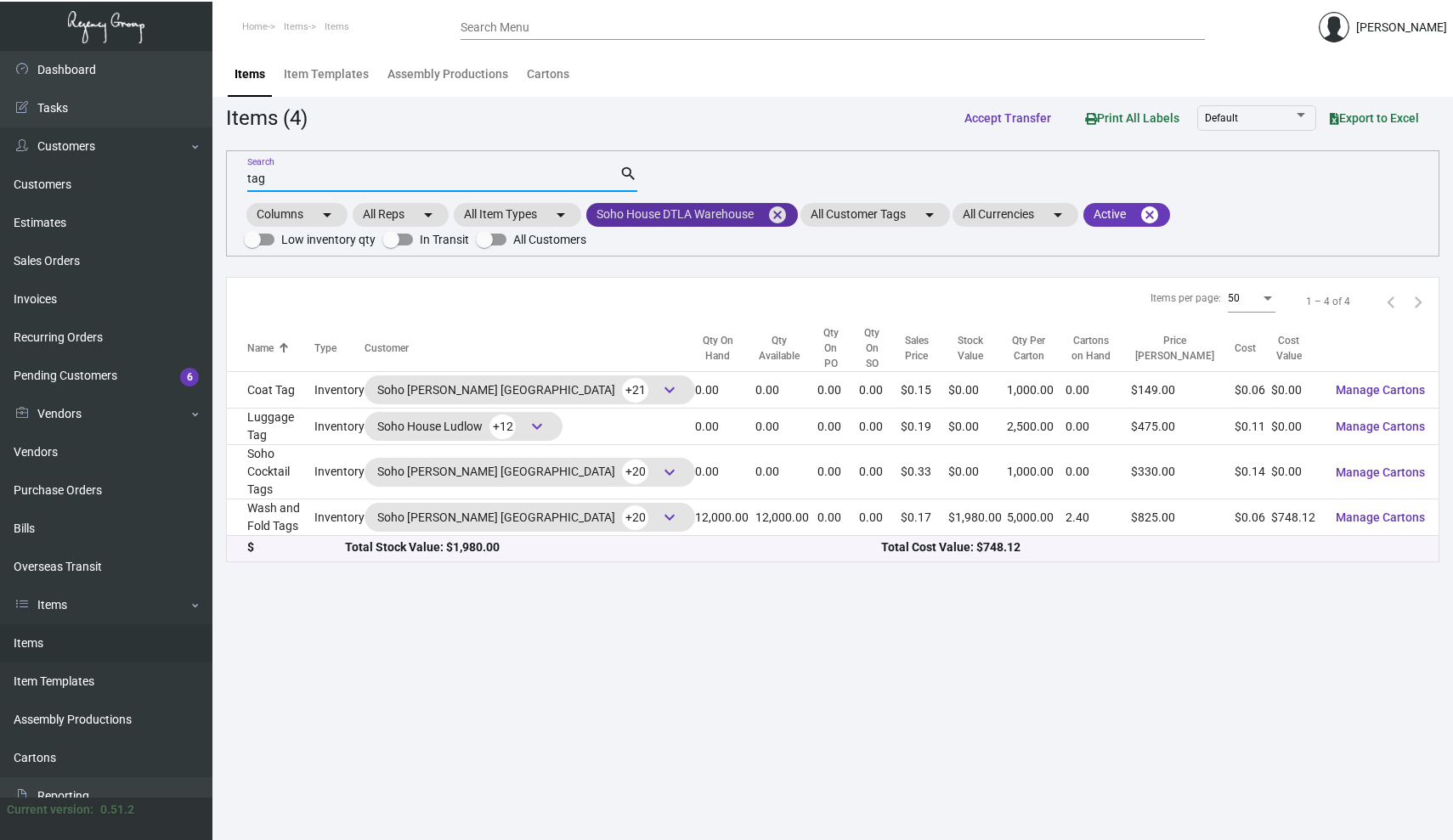
type input "tag"
click at [780, 213] on mat-icon "cancel" at bounding box center [777, 215] width 20 height 20
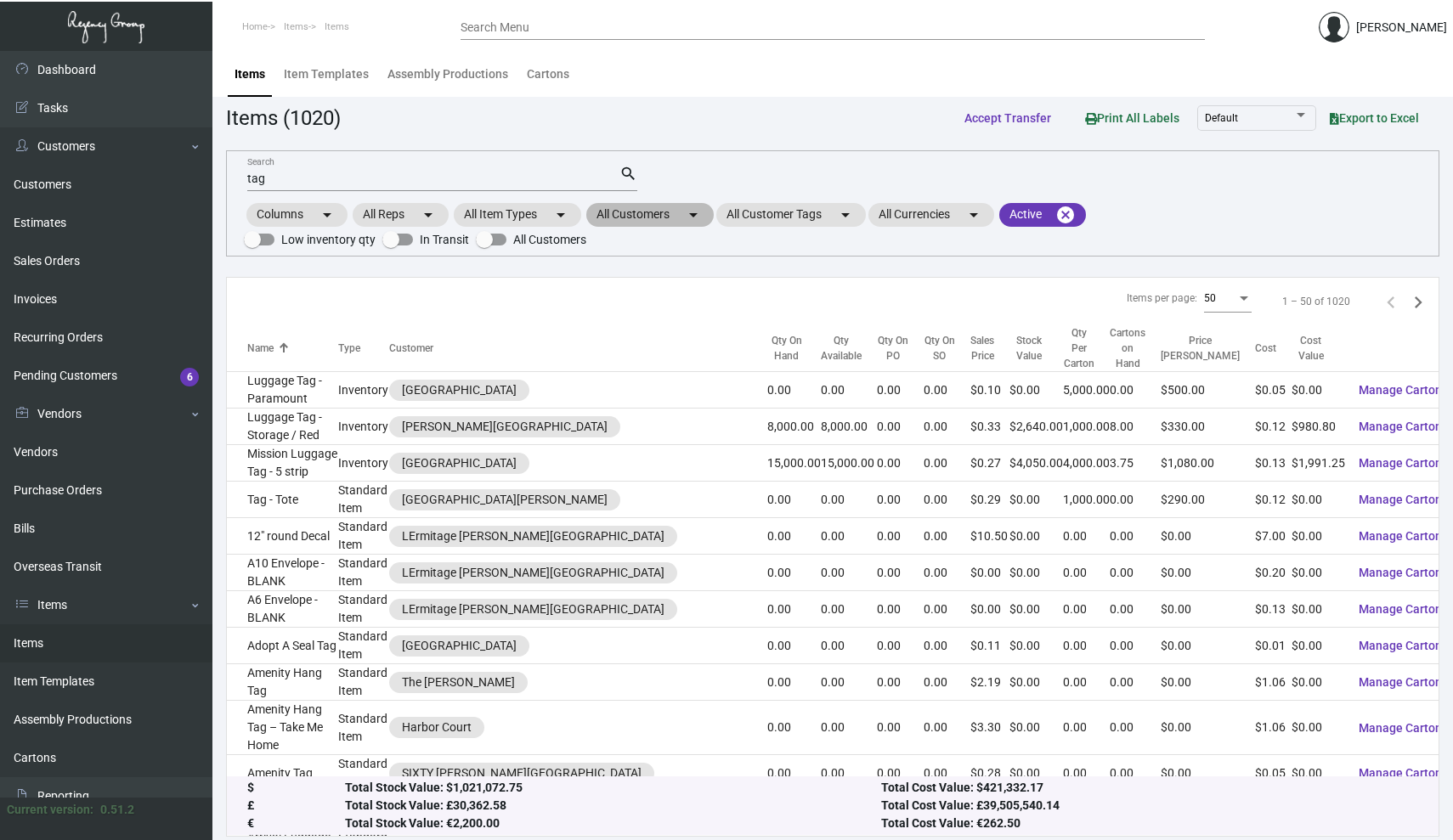
click at [699, 220] on mat-icon "arrow_drop_down" at bounding box center [693, 215] width 20 height 20
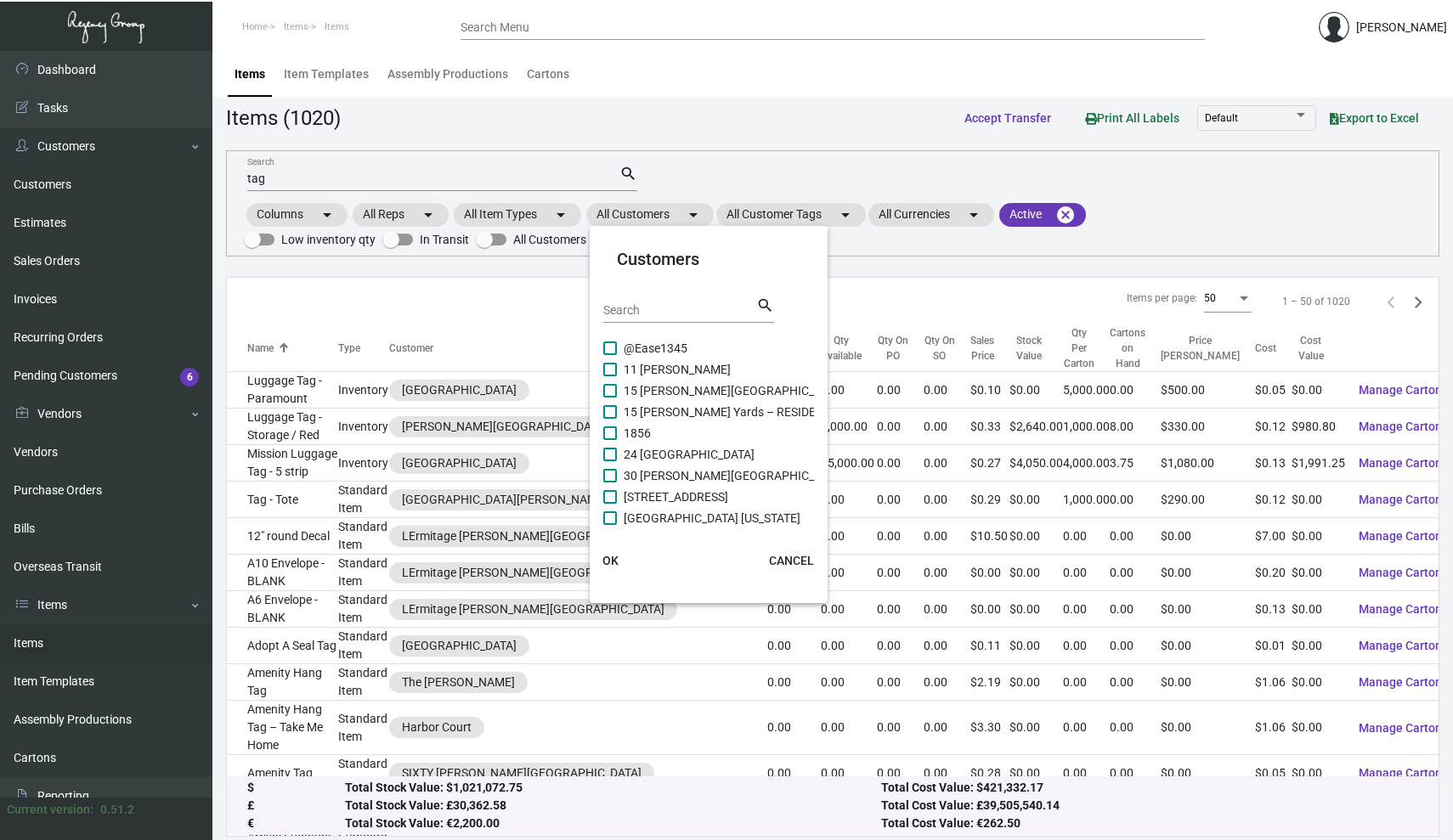
click at [653, 305] on input "Search" at bounding box center [679, 311] width 153 height 13
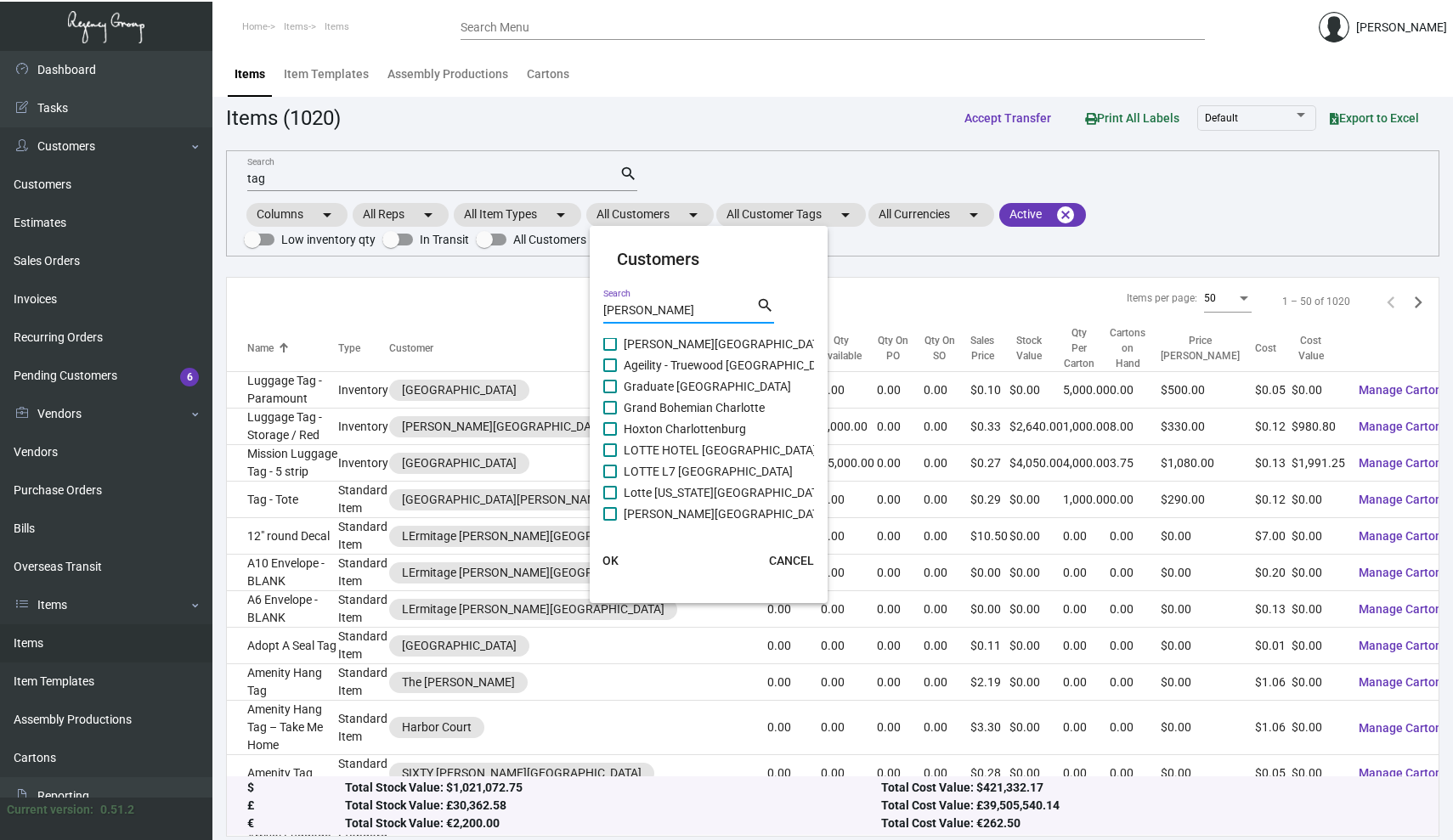
scroll to position [153, 0]
type input "[PERSON_NAME]"
click at [637, 495] on span "Lotte [US_STATE][GEOGRAPHIC_DATA]" at bounding box center [726, 492] width 205 height 20
click at [610, 500] on input "Lotte [US_STATE][GEOGRAPHIC_DATA]" at bounding box center [609, 500] width 1 height 1
checkbox input "true"
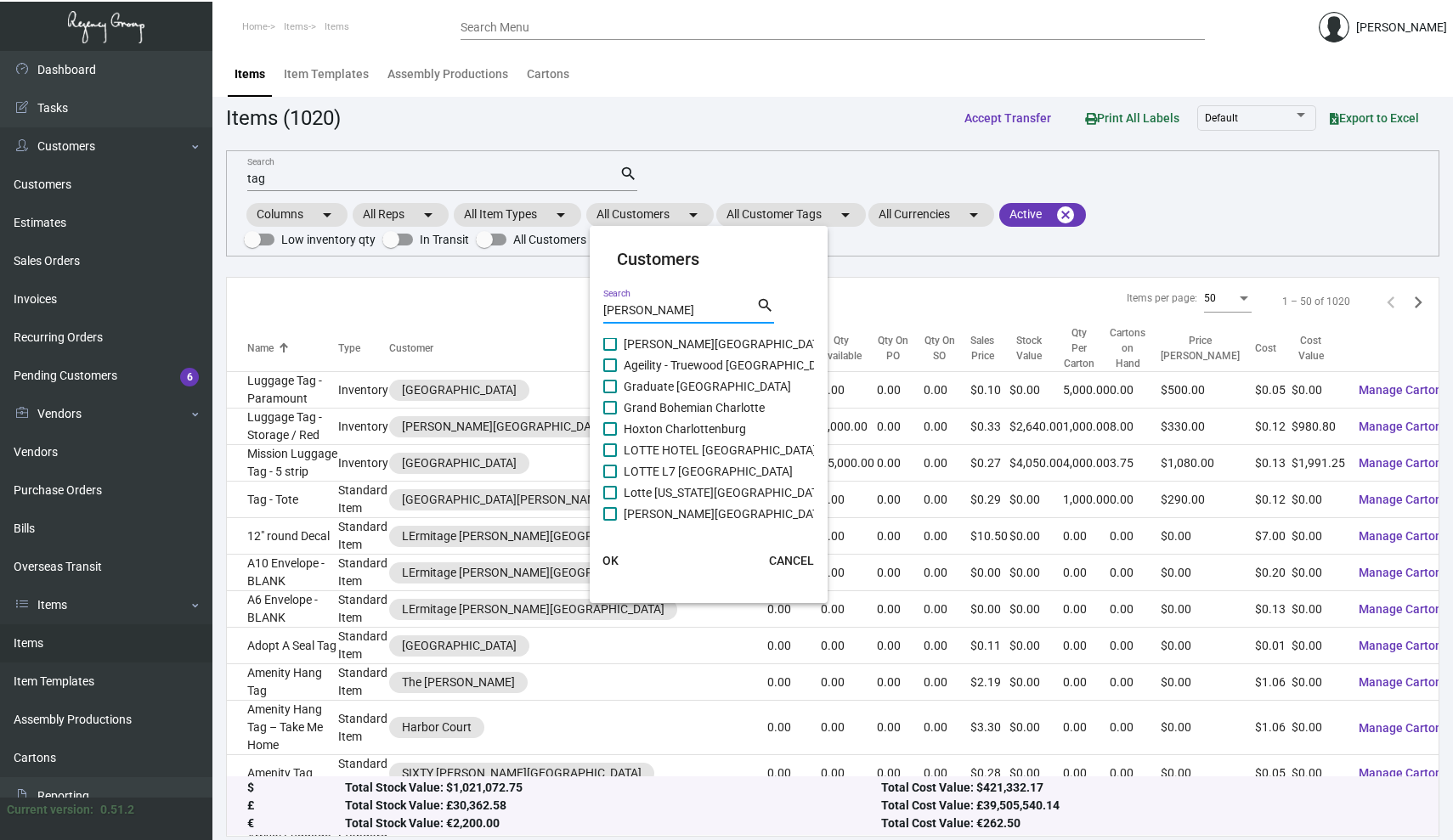
checkbox input "true"
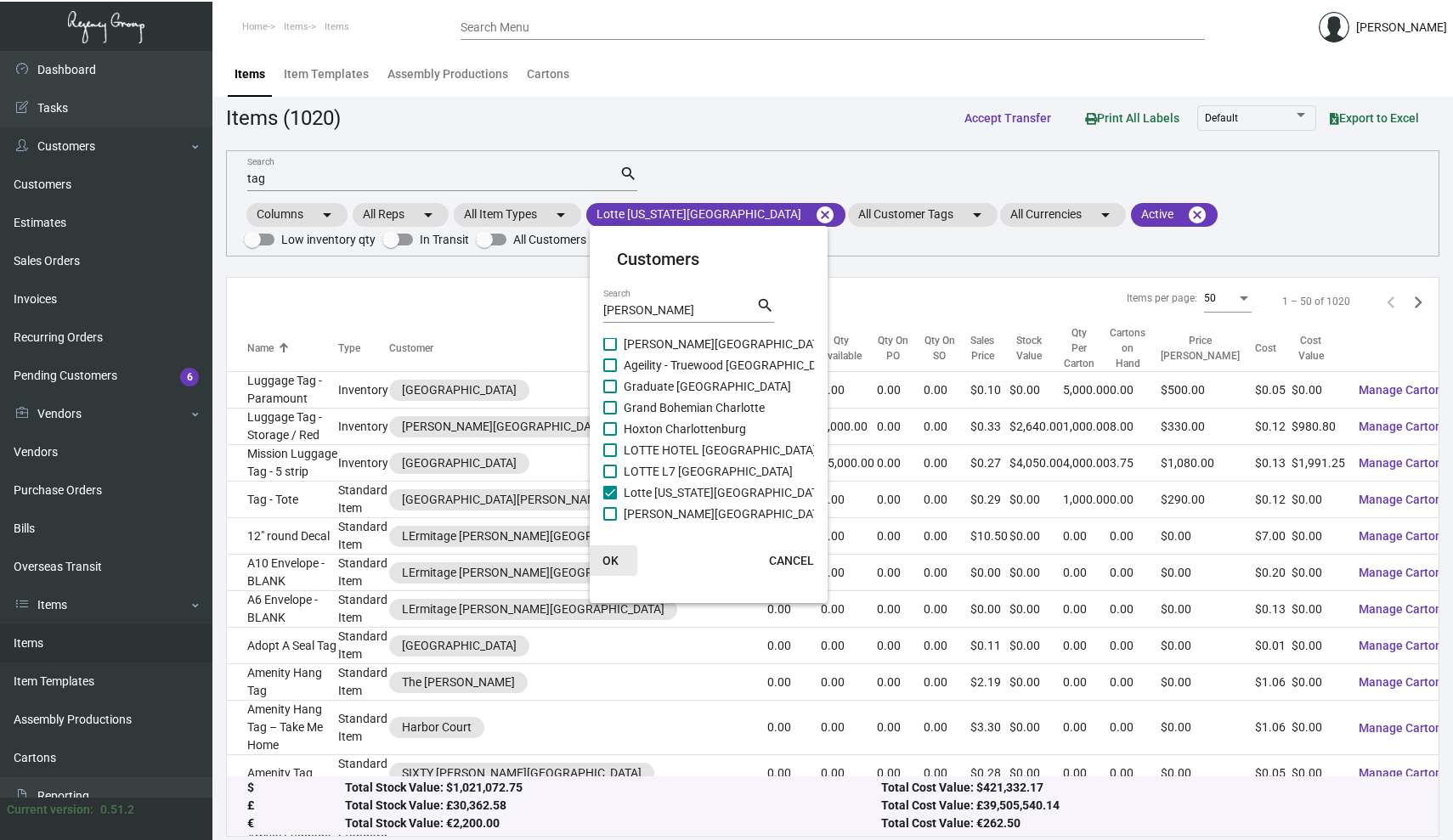
click at [610, 564] on span "OK" at bounding box center [610, 560] width 16 height 13
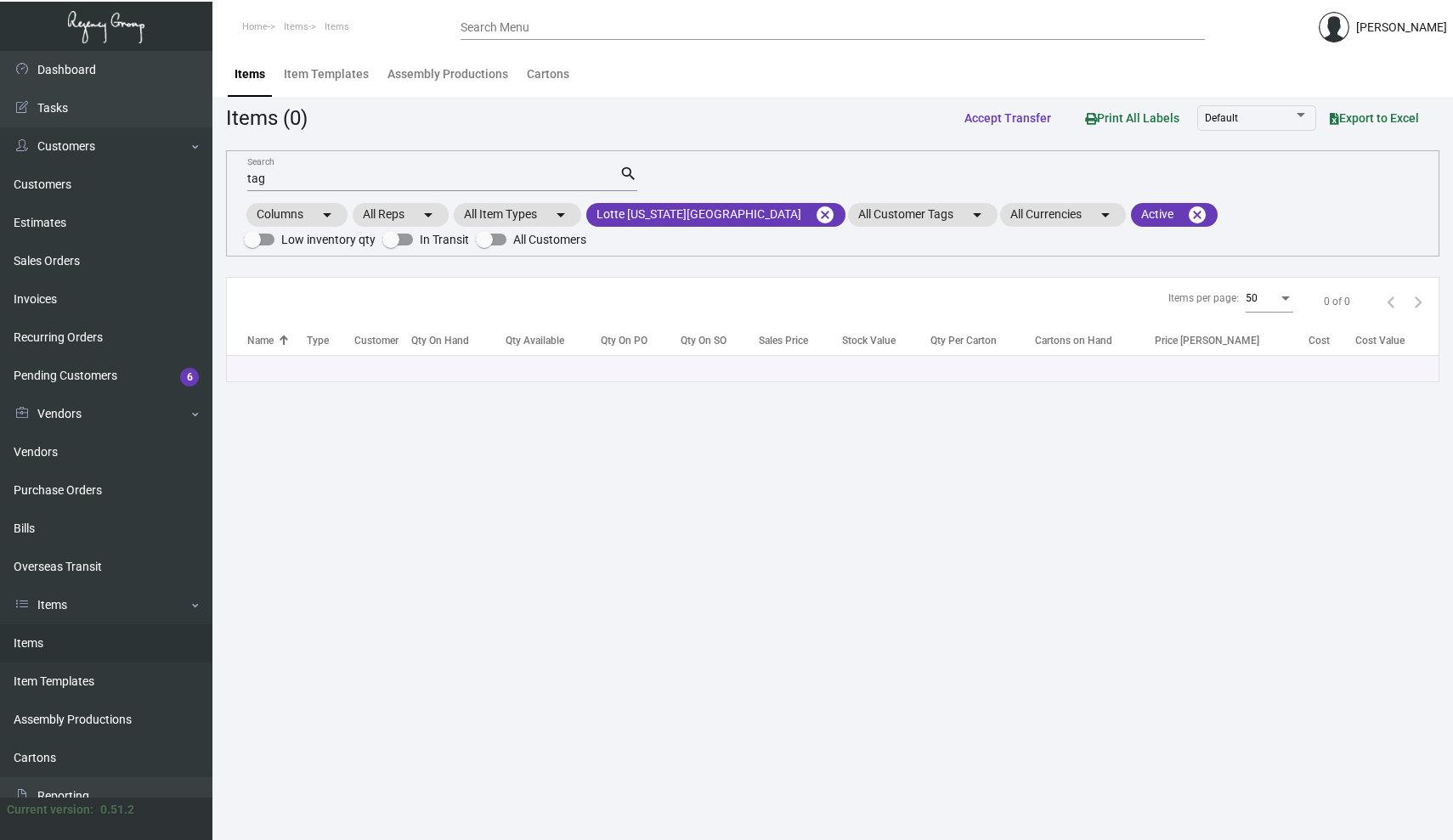
click at [292, 183] on input "tag" at bounding box center [433, 178] width 372 height 13
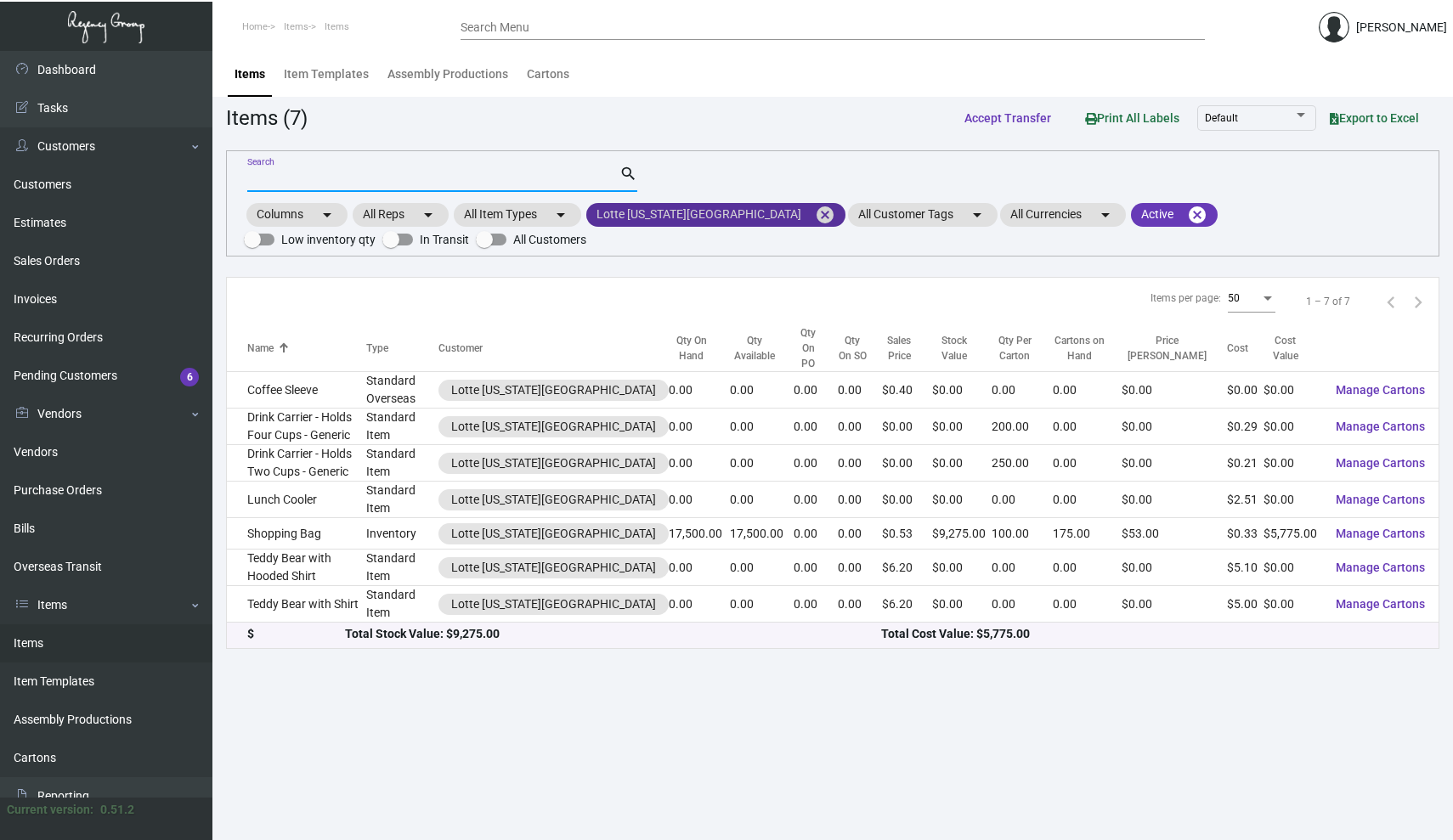
click at [681, 212] on mat-chip "Lotte [US_STATE][GEOGRAPHIC_DATA] cancel" at bounding box center [716, 215] width 259 height 24
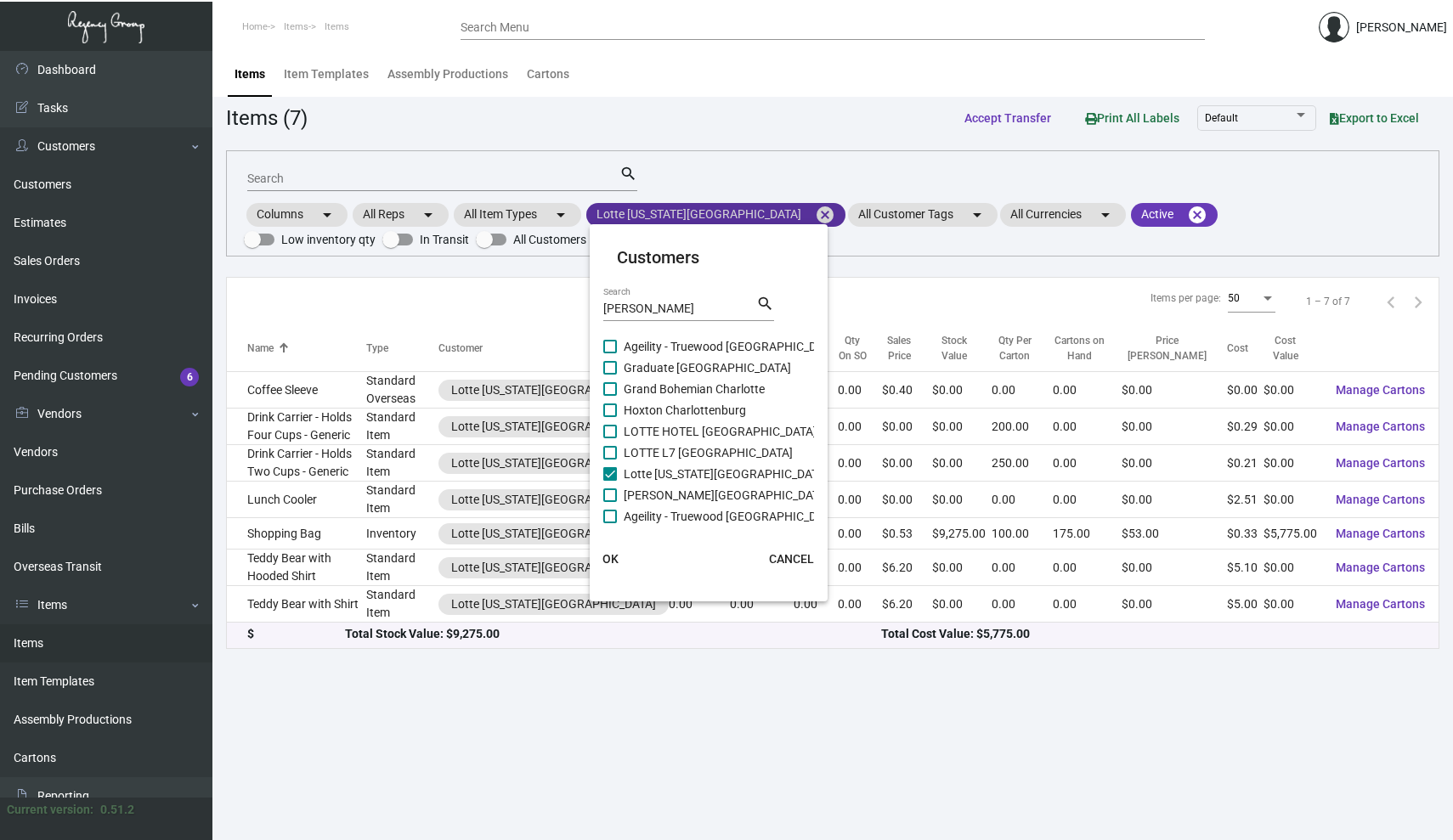
scroll to position [0, 0]
click at [679, 311] on input "[PERSON_NAME]" at bounding box center [679, 311] width 153 height 13
paste input "Lotte [GEOGRAPHIC_DATA]"
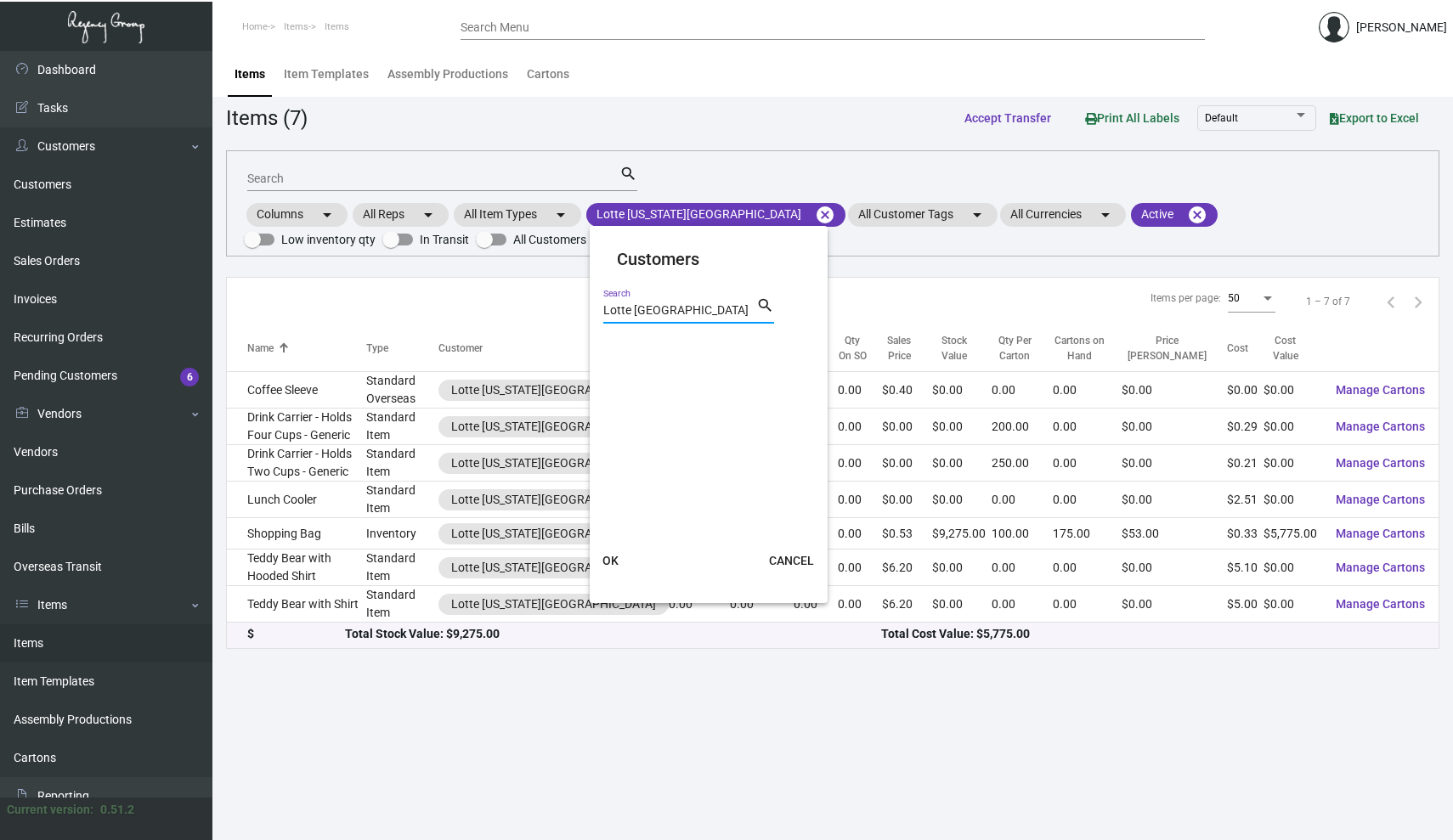
drag, startPoint x: 634, startPoint y: 313, endPoint x: 564, endPoint y: 313, distance: 70.0
click at [564, 313] on div "Customers Lotte NY Palace Search search OK CANCEL" at bounding box center [726, 420] width 1453 height 840
type input "[GEOGRAPHIC_DATA]"
click at [607, 563] on span "OK" at bounding box center [610, 560] width 16 height 13
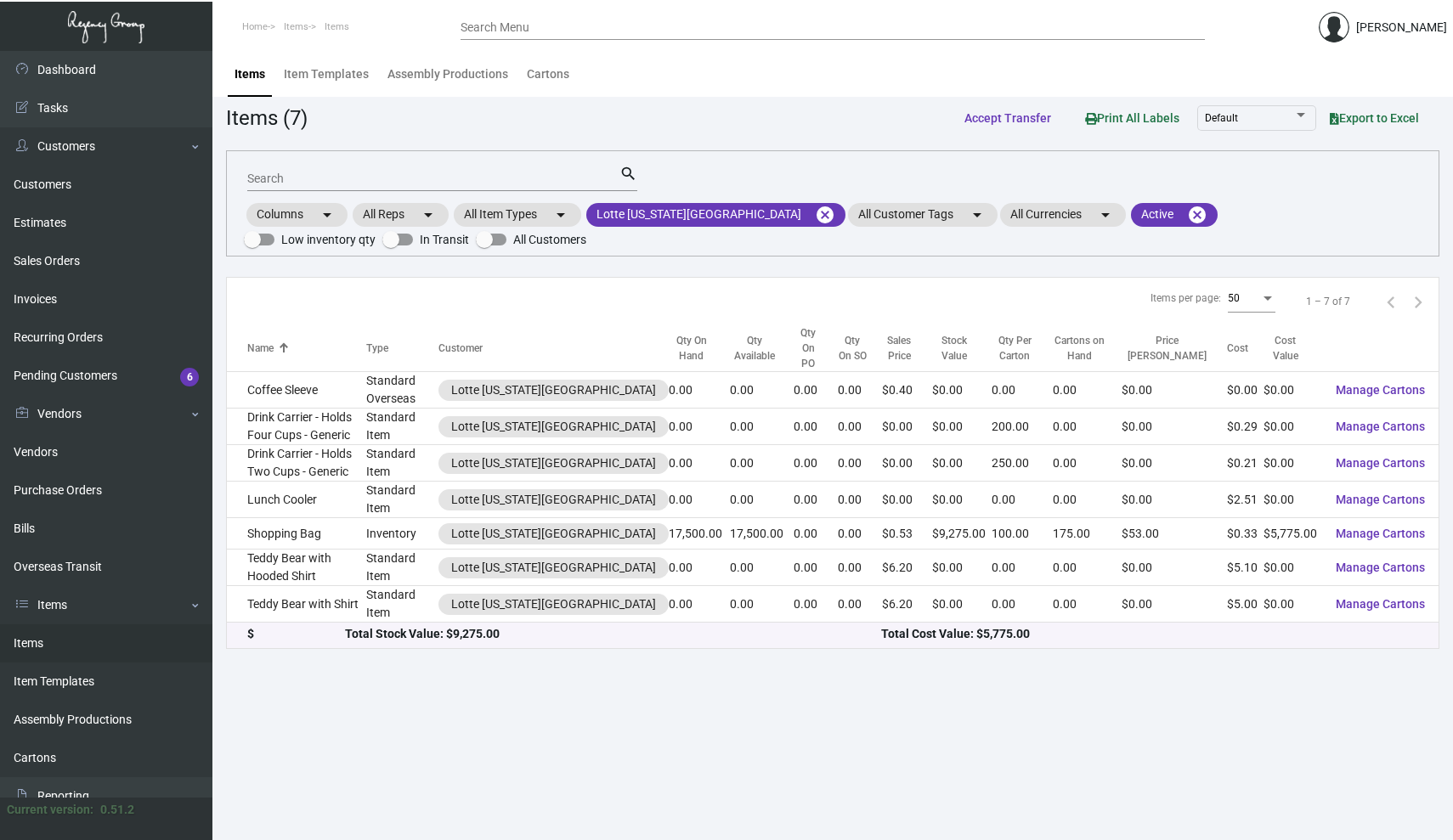
click at [331, 697] on main "Items Item Templates Assembly Productions Cartons Items (7) Accept Transfer Pri…" at bounding box center [832, 445] width 1241 height 789
click at [322, 278] on div "Items per page: 50 1 – 7 of 7" at bounding box center [832, 302] width 1211 height 49
click at [307, 182] on input "Search" at bounding box center [433, 178] width 372 height 13
click at [815, 210] on mat-icon "cancel" at bounding box center [825, 215] width 20 height 20
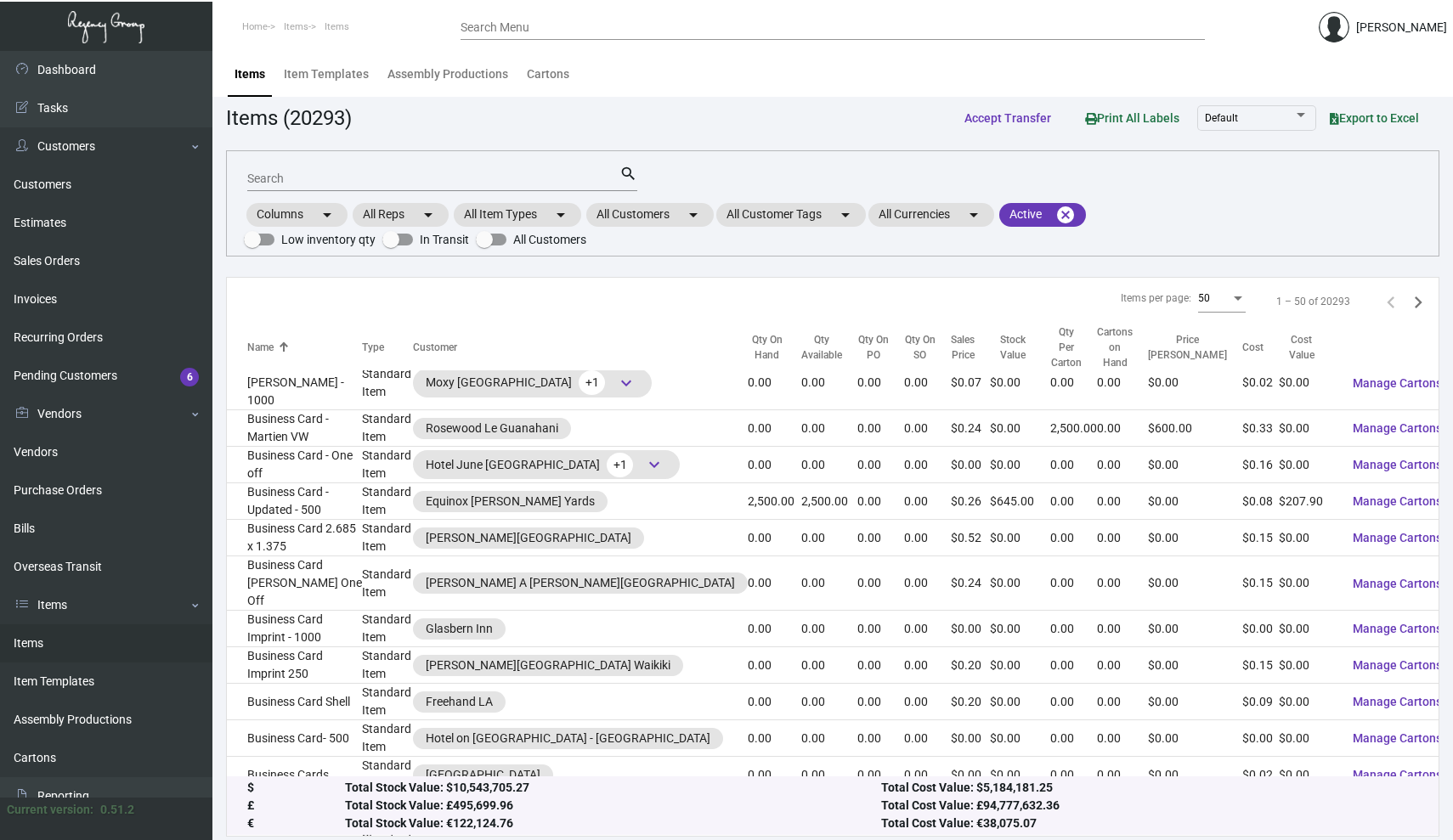
scroll to position [1233, 0]
